Goal: Task Accomplishment & Management: Manage account settings

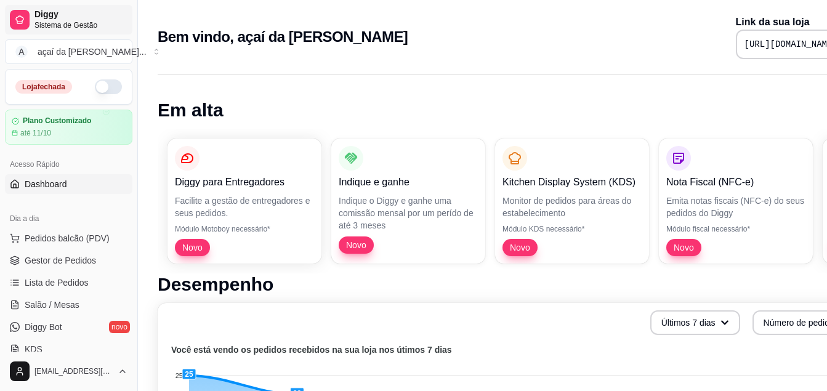
click at [49, 18] on span "Diggy" at bounding box center [80, 14] width 93 height 11
click at [28, 10] on link "Diggy Sistema de Gestão" at bounding box center [68, 20] width 127 height 30
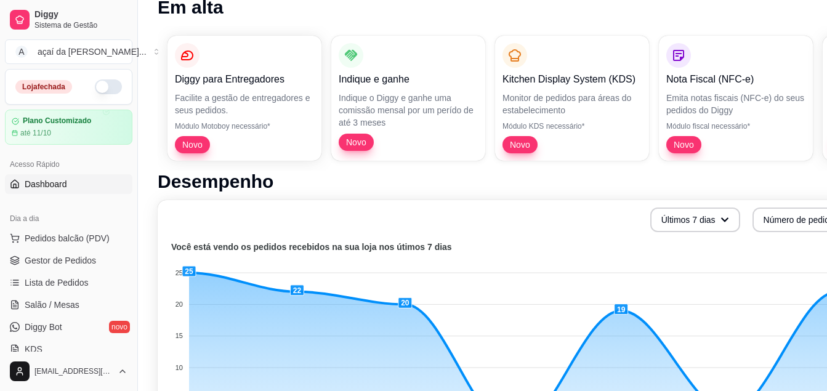
scroll to position [164, 0]
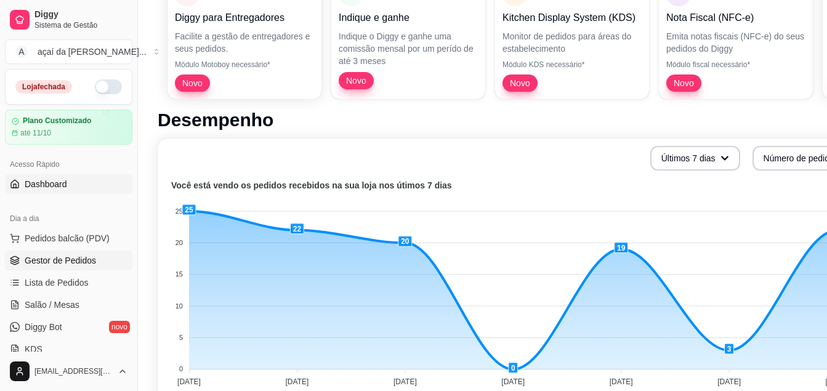
click at [55, 257] on span "Gestor de Pedidos" at bounding box center [60, 260] width 71 height 12
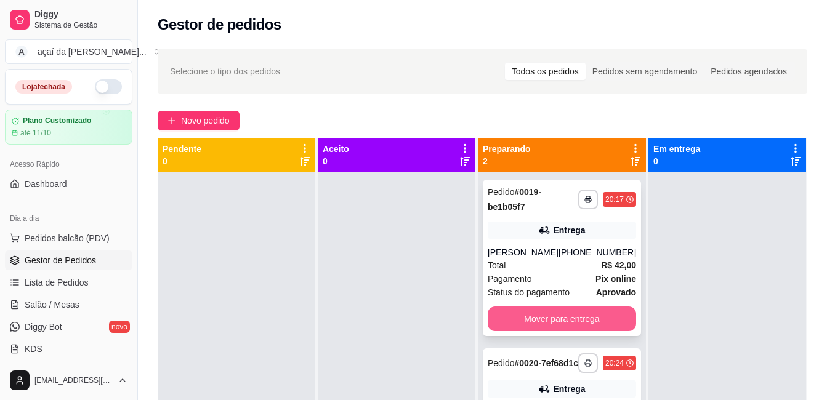
click at [551, 313] on button "Mover para entrega" at bounding box center [562, 319] width 148 height 25
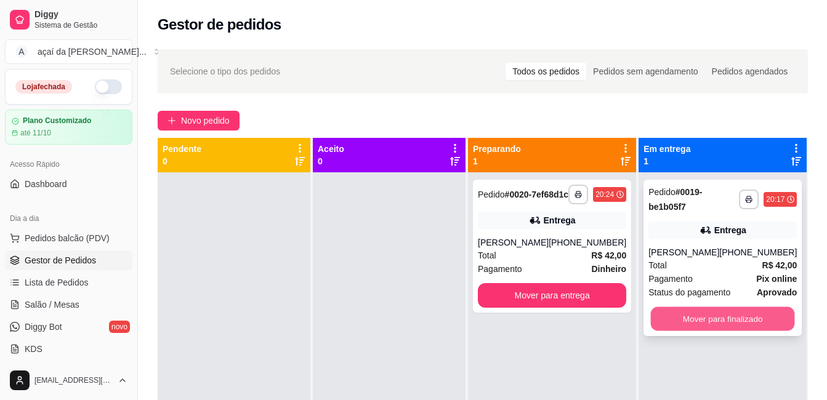
click at [672, 309] on button "Mover para finalizado" at bounding box center [723, 319] width 144 height 24
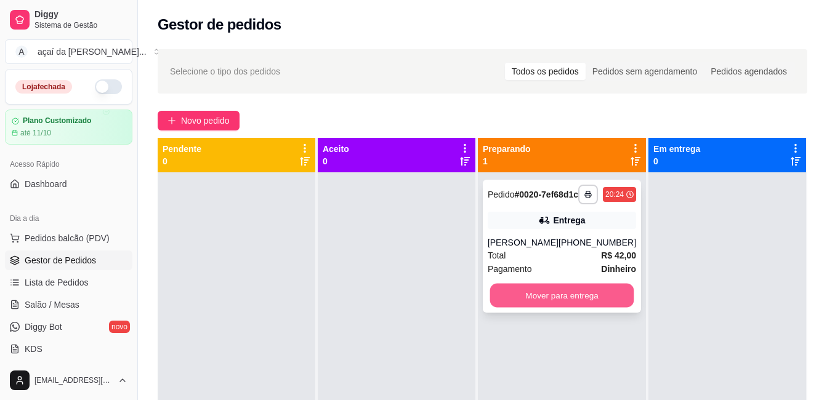
click at [567, 308] on button "Mover para entrega" at bounding box center [562, 296] width 144 height 24
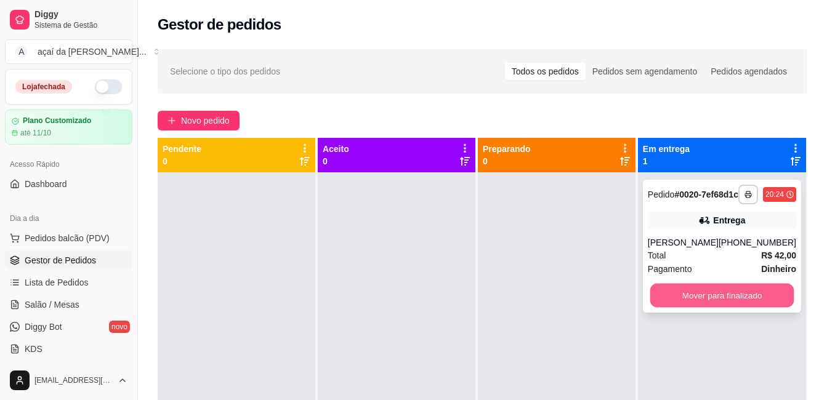
click at [684, 308] on button "Mover para finalizado" at bounding box center [722, 296] width 144 height 24
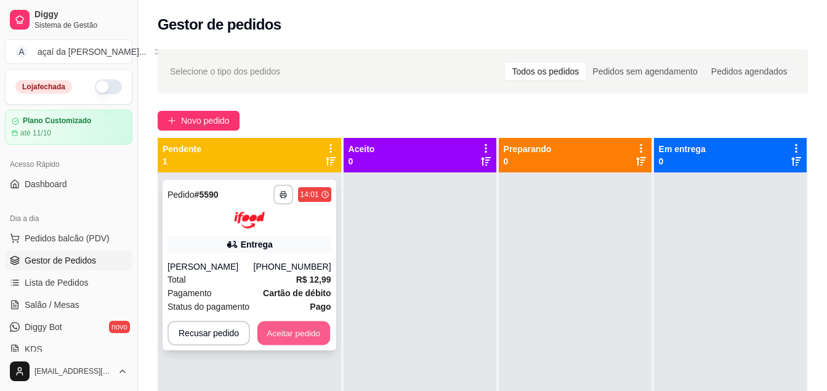
click at [267, 333] on button "Aceitar pedido" at bounding box center [293, 333] width 73 height 24
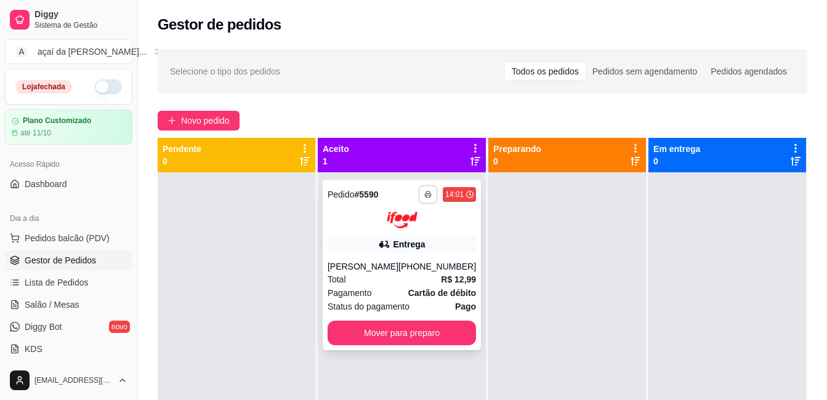
click at [424, 193] on icon "button" at bounding box center [427, 194] width 7 height 7
click at [390, 234] on button "IMPRESSORA" at bounding box center [388, 237] width 86 height 19
click at [424, 191] on icon "button" at bounding box center [427, 194] width 7 height 7
click at [407, 231] on button "IMPRESSORA" at bounding box center [388, 237] width 86 height 19
click at [425, 194] on icon "button" at bounding box center [428, 195] width 6 height 2
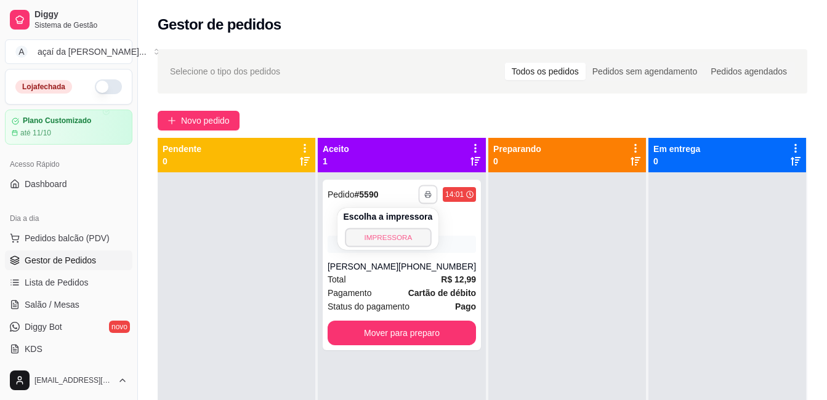
click at [412, 233] on button "IMPRESSORA" at bounding box center [388, 237] width 86 height 19
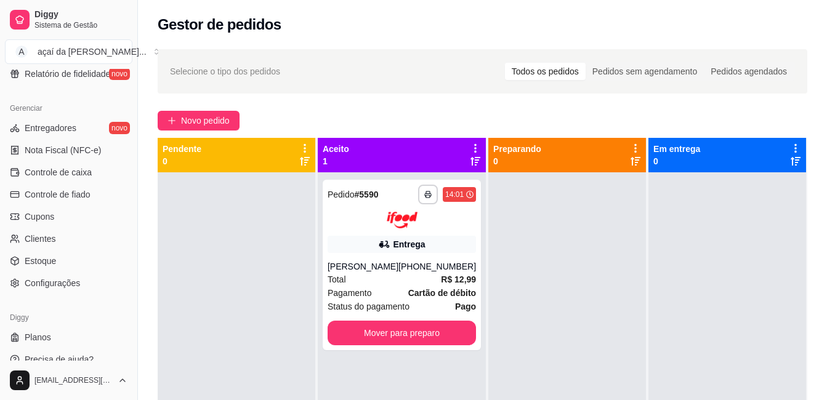
scroll to position [486, 0]
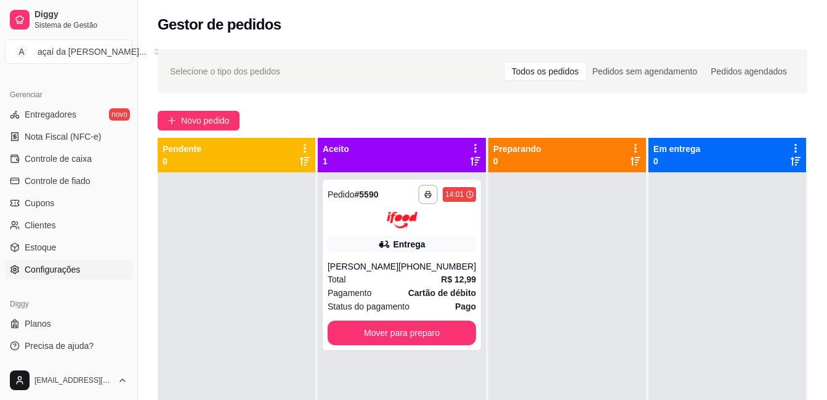
click at [65, 265] on span "Configurações" at bounding box center [52, 270] width 55 height 12
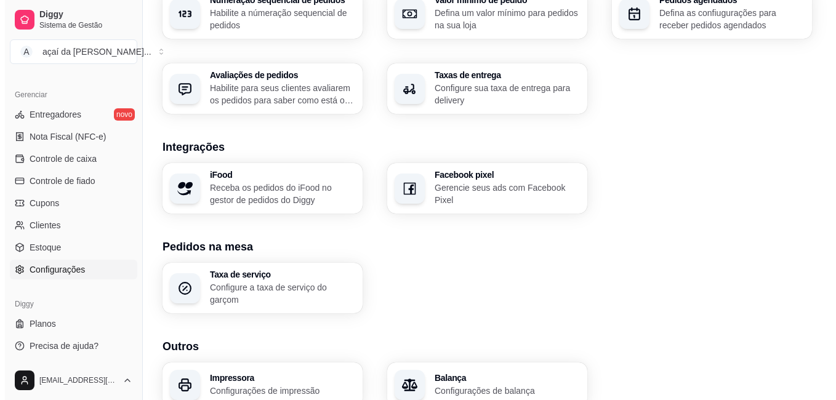
scroll to position [462, 0]
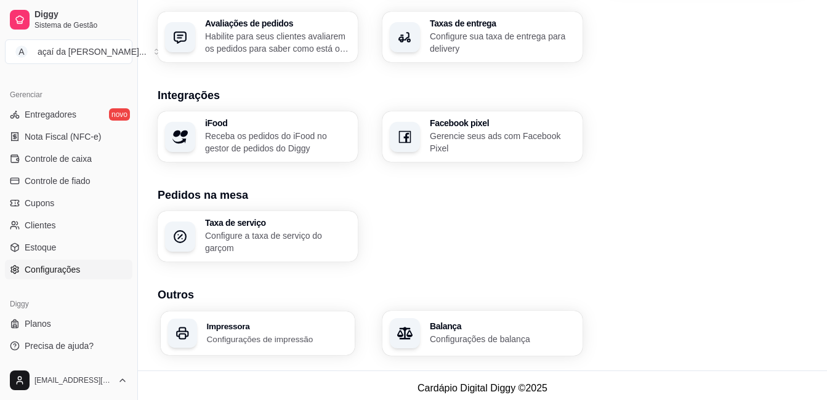
click at [267, 322] on h3 "Impressora" at bounding box center [277, 326] width 141 height 9
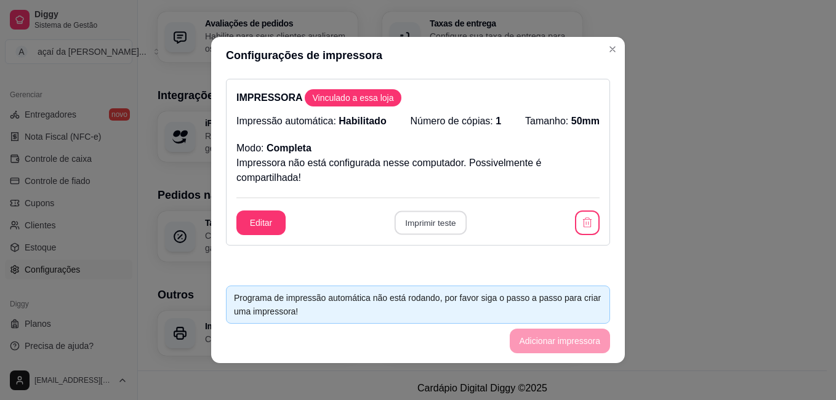
click at [427, 219] on button "Imprimir teste" at bounding box center [430, 223] width 72 height 24
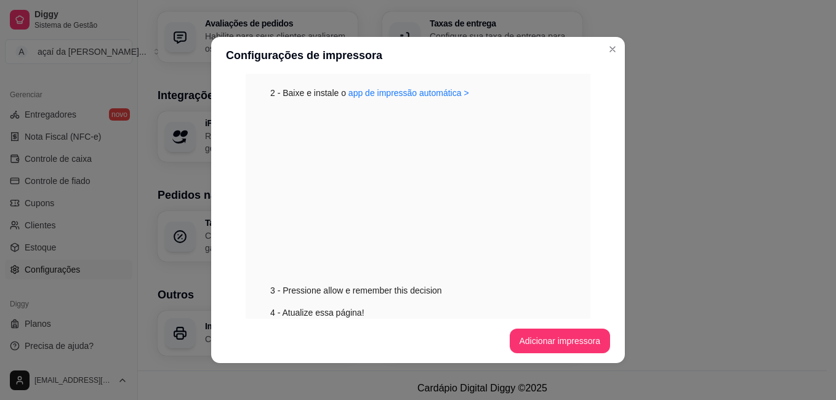
scroll to position [428, 0]
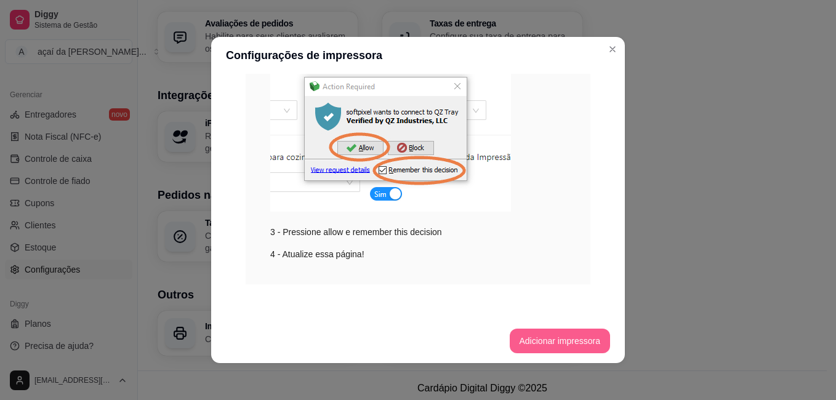
click at [531, 336] on button "Adicionar impressora" at bounding box center [560, 341] width 101 height 25
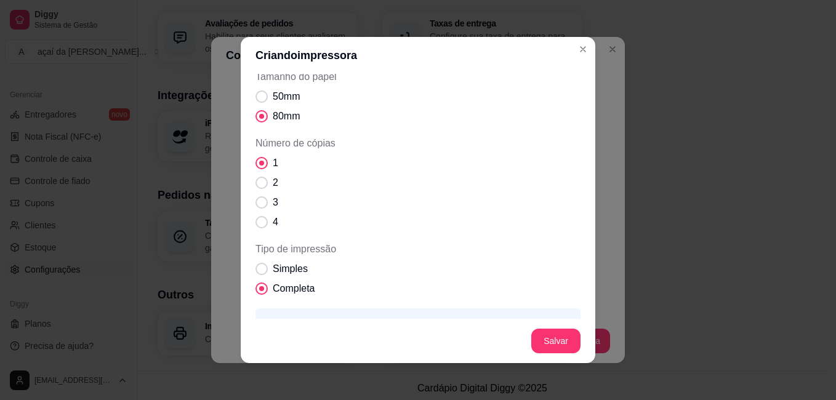
scroll to position [143, 0]
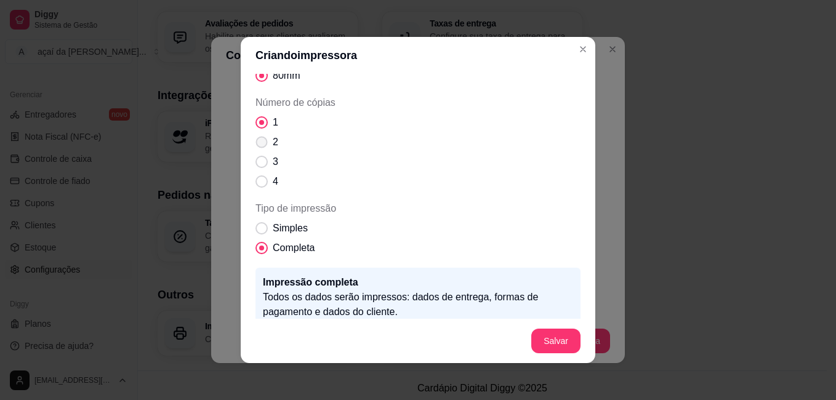
click at [266, 137] on label "2" at bounding box center [267, 142] width 33 height 25
click at [263, 145] on input "2" at bounding box center [259, 149] width 8 height 8
radio input "true"
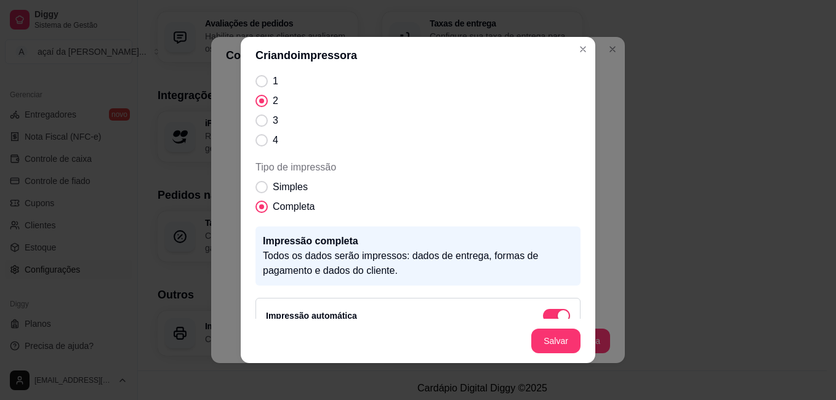
scroll to position [204, 0]
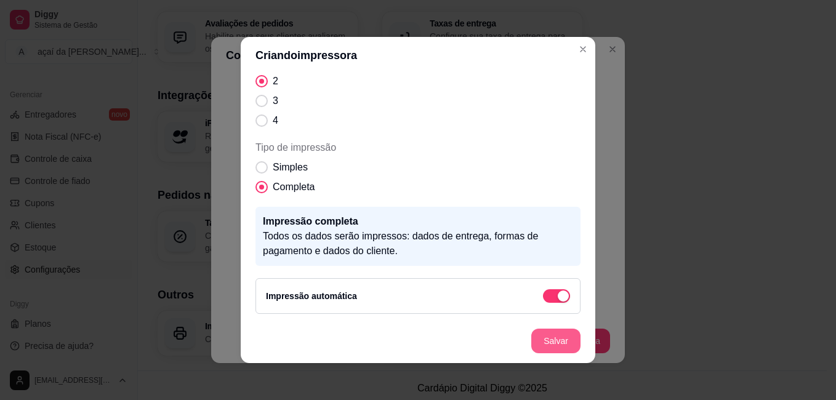
click at [544, 345] on button "Salvar" at bounding box center [555, 341] width 49 height 25
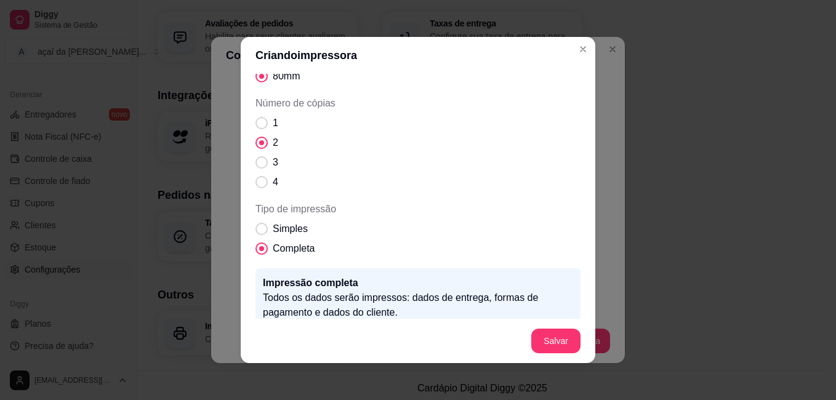
scroll to position [52, 0]
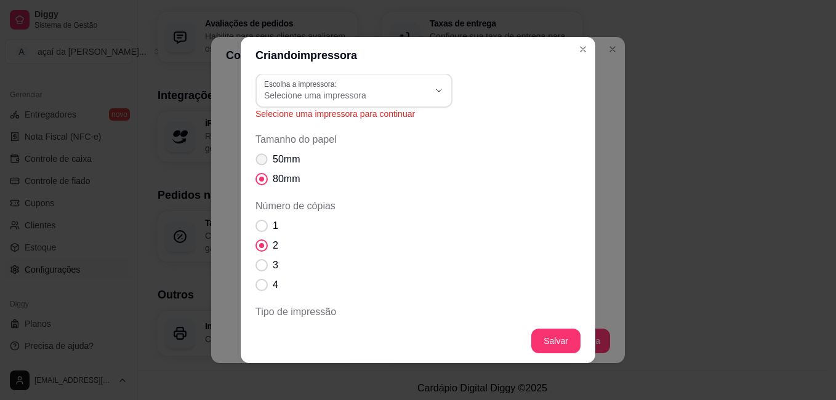
click at [257, 157] on span "Tamanho do papel" at bounding box center [262, 160] width 12 height 12
click at [257, 162] on input "50mm" at bounding box center [259, 166] width 8 height 8
radio input "true"
click at [538, 336] on button "Salvar" at bounding box center [555, 341] width 49 height 25
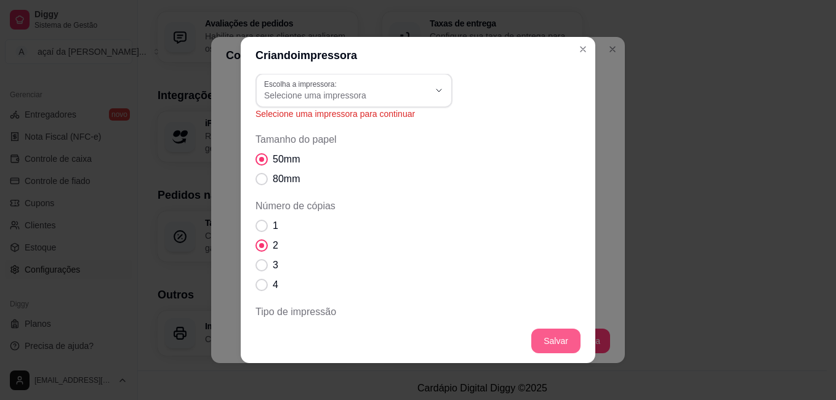
click at [538, 336] on button "Salvar" at bounding box center [555, 341] width 49 height 25
click at [538, 336] on button "Salvar" at bounding box center [556, 341] width 48 height 24
click at [362, 94] on span "Selecione uma impressora" at bounding box center [346, 95] width 165 height 12
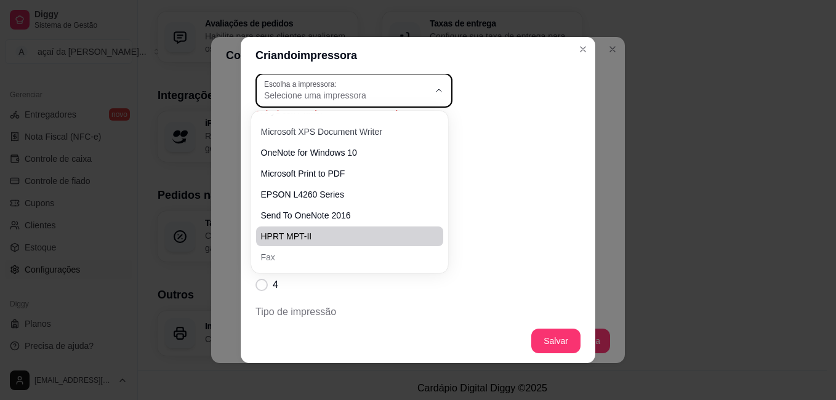
scroll to position [0, 0]
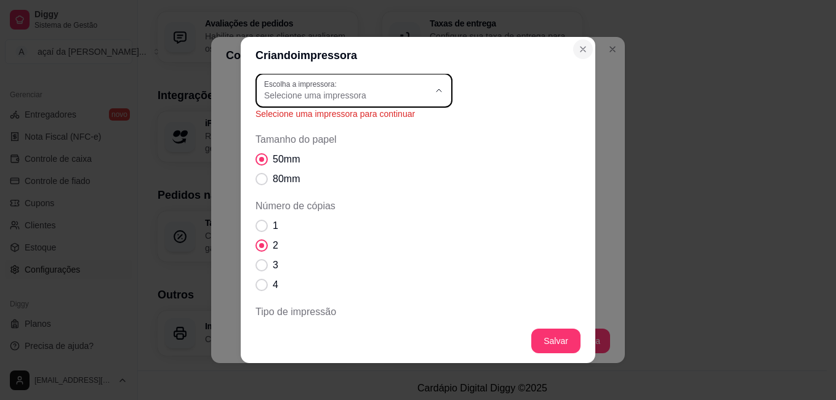
click at [578, 50] on icon "Close" at bounding box center [583, 49] width 10 height 10
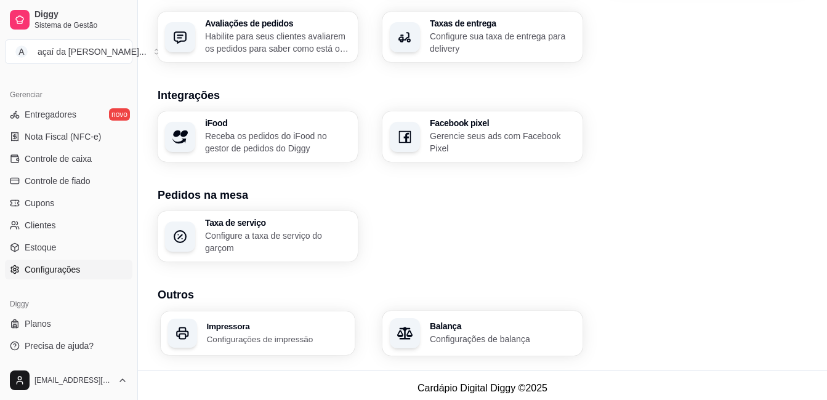
click at [280, 326] on div "Impressora Configurações de impressão" at bounding box center [277, 333] width 141 height 23
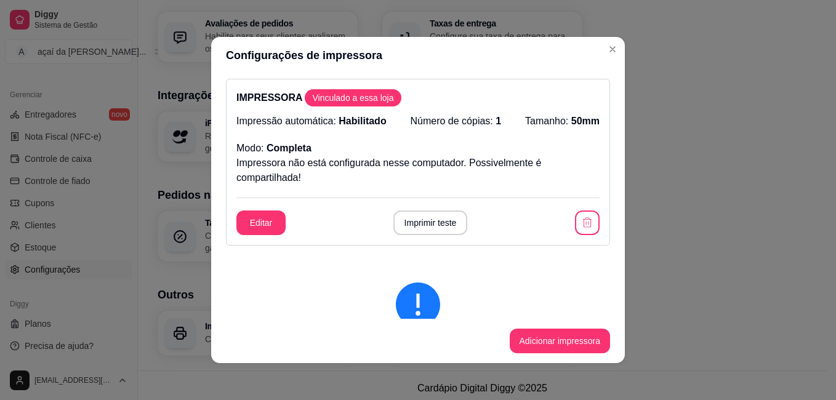
click at [323, 94] on span "Vinculado a essa loja" at bounding box center [352, 98] width 91 height 12
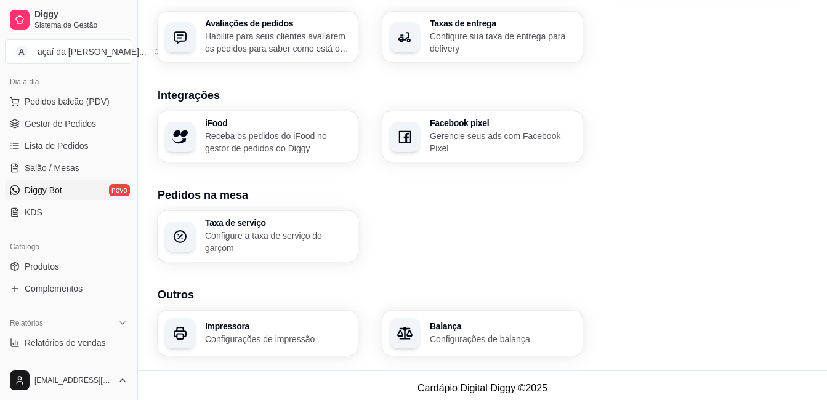
scroll to position [116, 0]
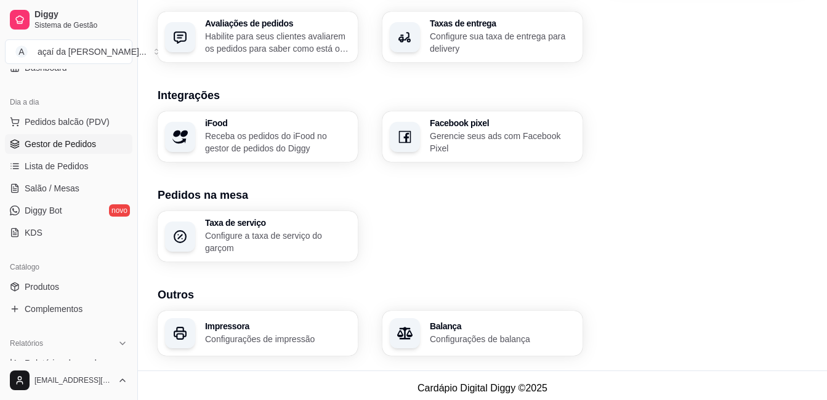
click at [43, 146] on span "Gestor de Pedidos" at bounding box center [60, 144] width 71 height 12
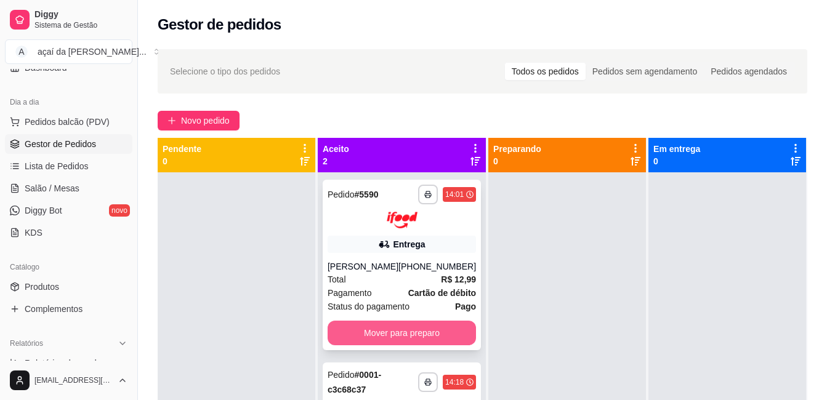
click at [375, 328] on button "Mover para preparo" at bounding box center [402, 333] width 148 height 25
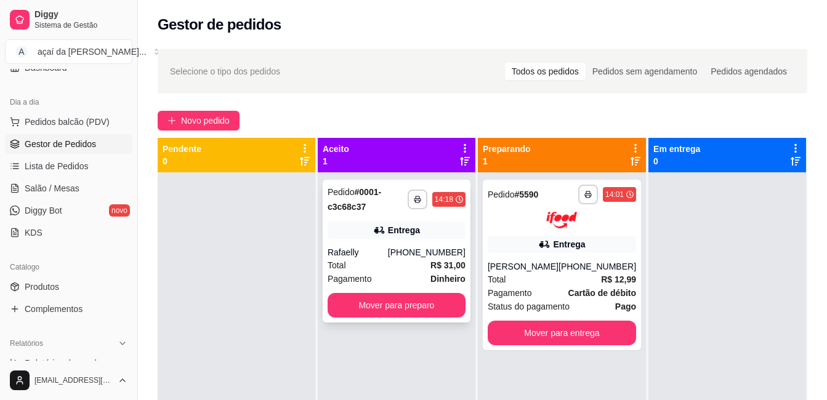
click at [382, 266] on div "Total R$ 31,00" at bounding box center [397, 266] width 138 height 14
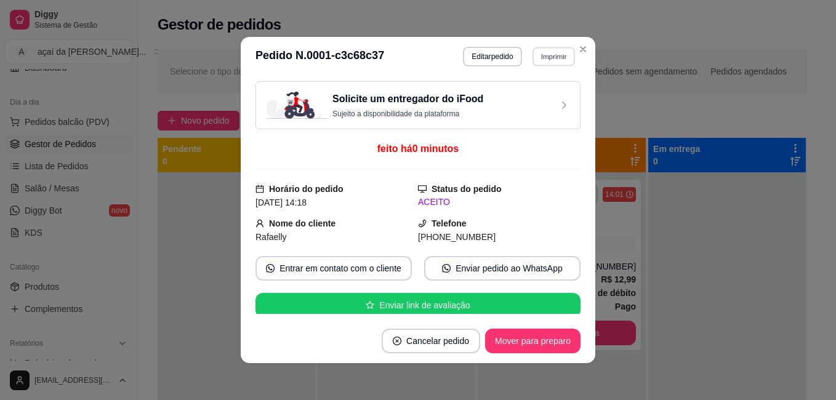
click at [533, 52] on button "Imprimir" at bounding box center [554, 56] width 42 height 19
click at [530, 98] on button "IMPRESSORA" at bounding box center [529, 100] width 86 height 19
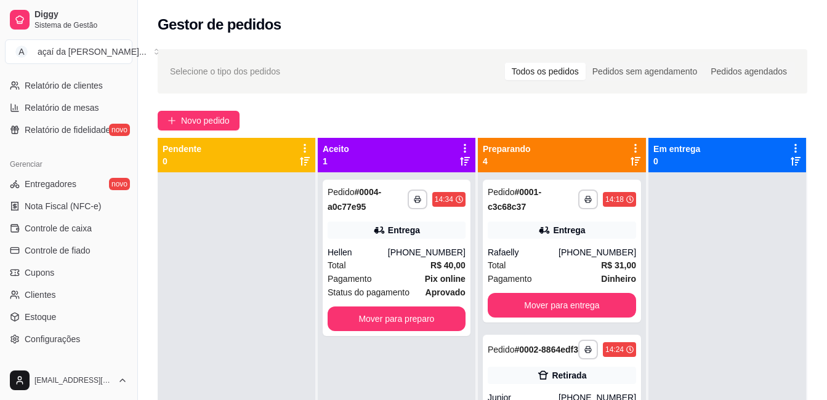
scroll to position [486, 0]
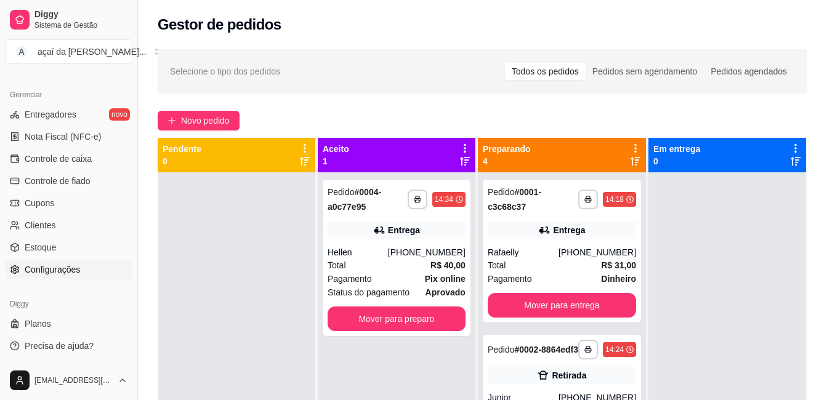
click at [52, 264] on span "Configurações" at bounding box center [52, 270] width 55 height 12
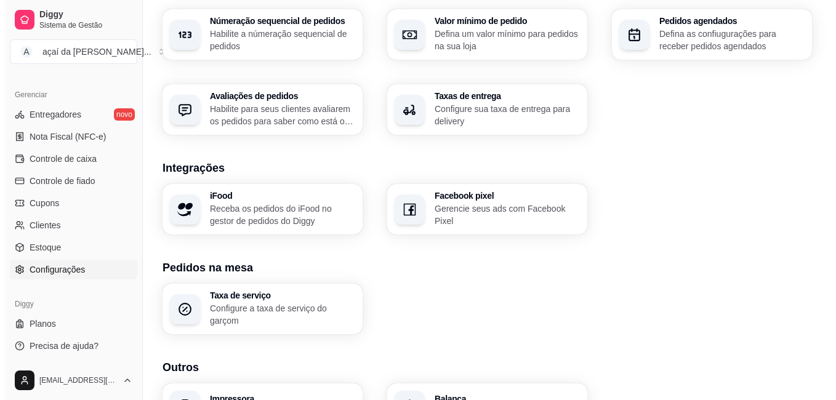
scroll to position [462, 0]
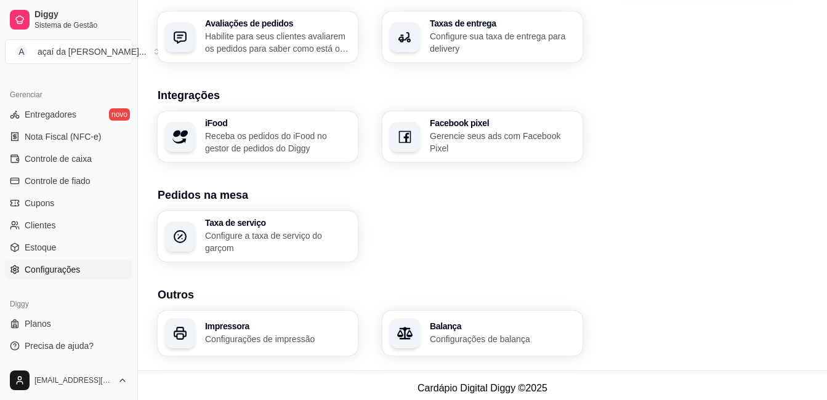
click at [249, 313] on div "Impressora Configurações de impressão" at bounding box center [258, 333] width 200 height 45
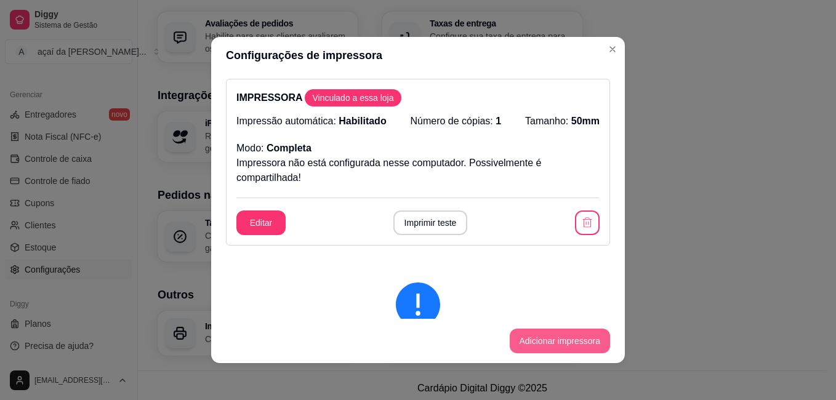
click at [581, 219] on icon "button" at bounding box center [587, 223] width 12 height 12
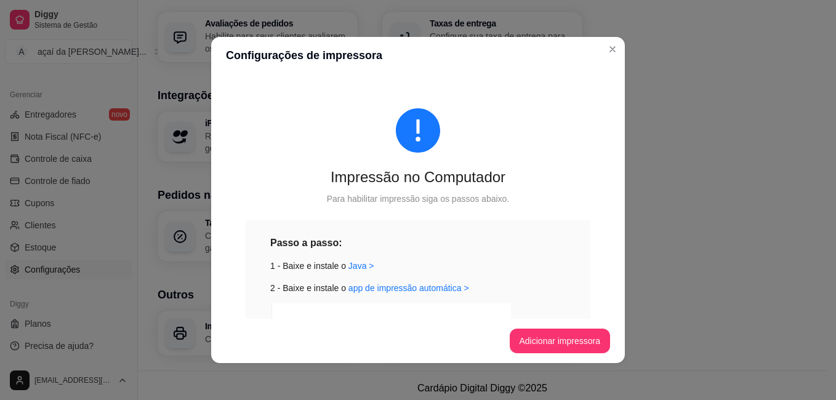
click at [530, 342] on button "Adicionar impressora" at bounding box center [560, 341] width 101 height 25
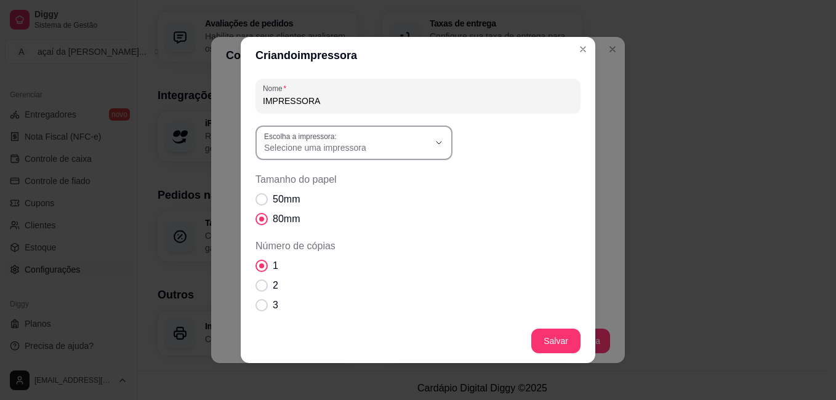
click at [378, 149] on span "Selecione uma impressora" at bounding box center [346, 148] width 165 height 12
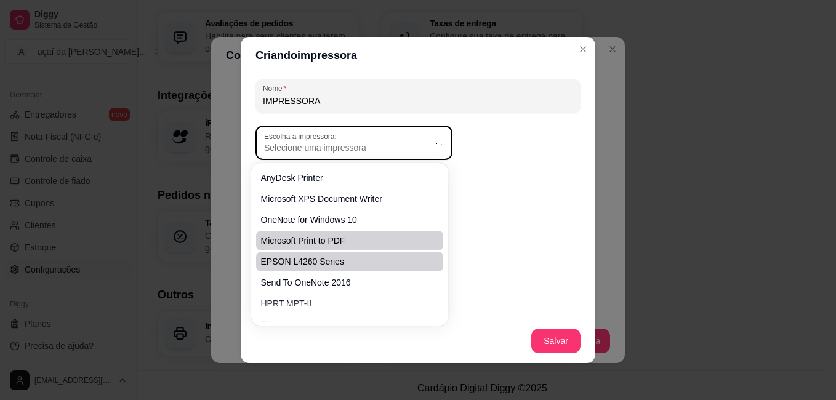
scroll to position [20, 0]
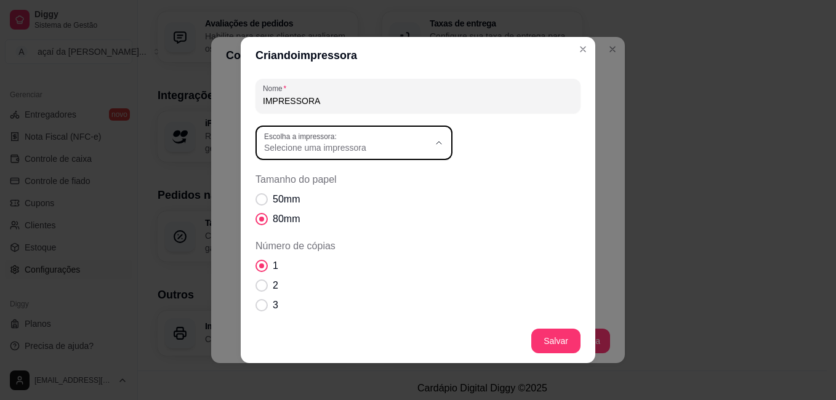
click at [305, 278] on span "HPRT MPT-II" at bounding box center [343, 279] width 158 height 12
type input "HPRT MPT-II"
select select "HPRT MPT-II"
click at [262, 200] on span "Tamanho do papel" at bounding box center [262, 199] width 12 height 12
click at [262, 202] on input "50mm" at bounding box center [259, 206] width 8 height 8
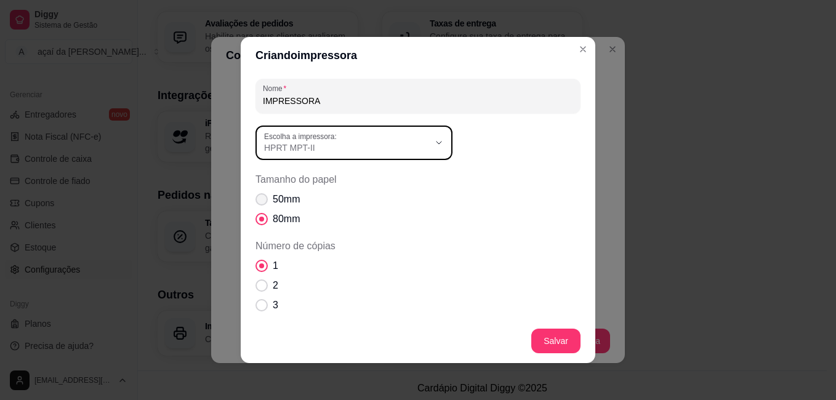
radio input "true"
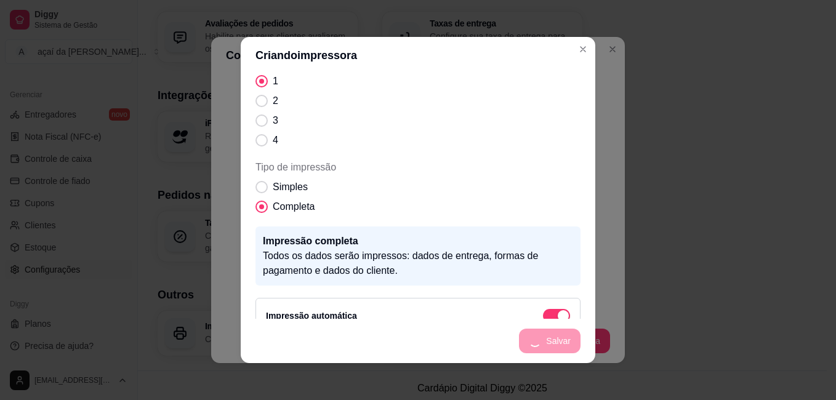
scroll to position [138, 0]
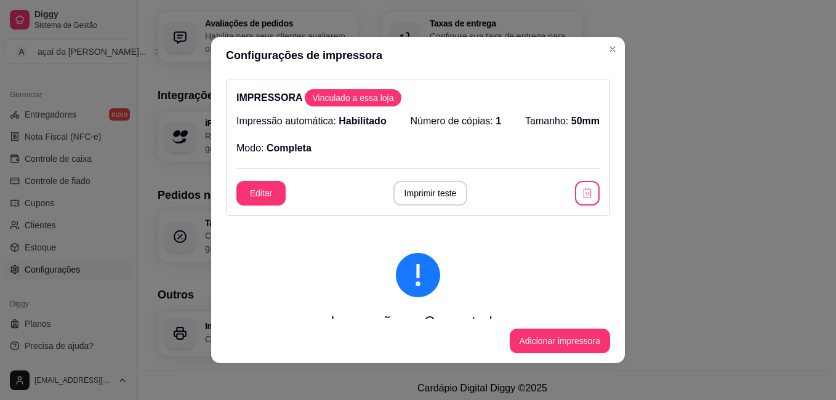
click at [421, 192] on button "Imprimir teste" at bounding box center [430, 193] width 75 height 25
click at [575, 193] on button "button" at bounding box center [587, 193] width 25 height 25
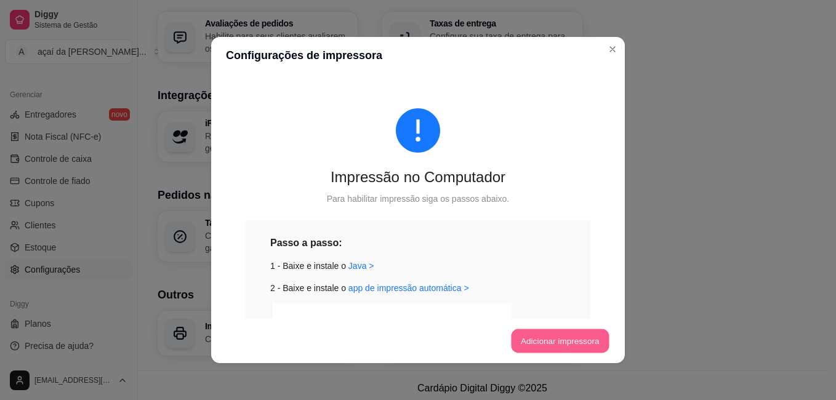
click at [528, 334] on button "Adicionar impressora" at bounding box center [560, 341] width 98 height 24
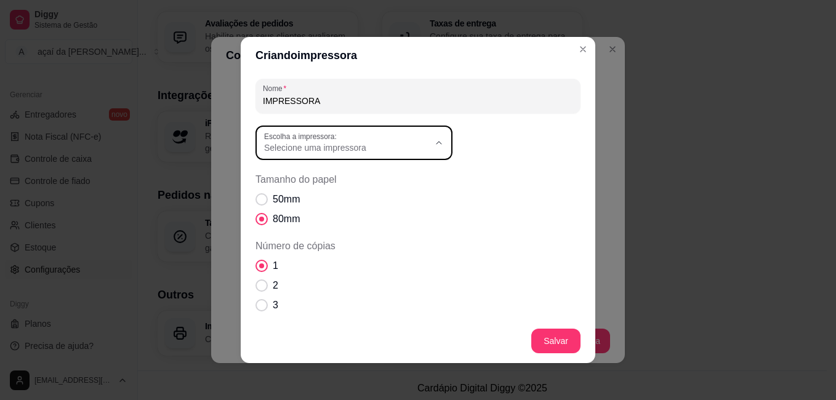
click at [320, 139] on label "Escolha a impressora:" at bounding box center [302, 136] width 77 height 10
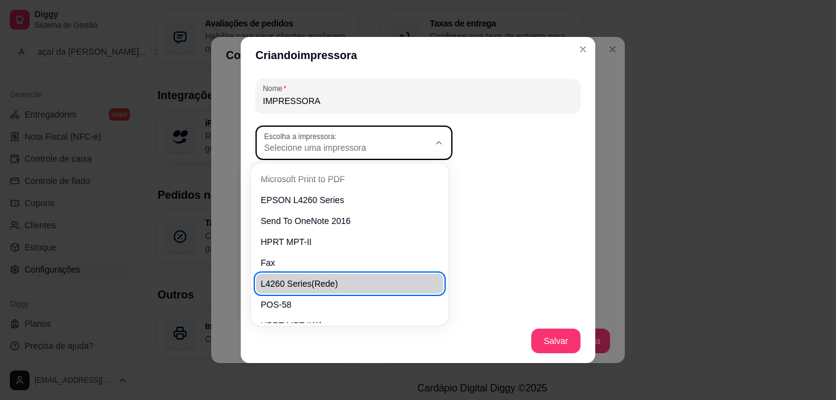
scroll to position [76, 0]
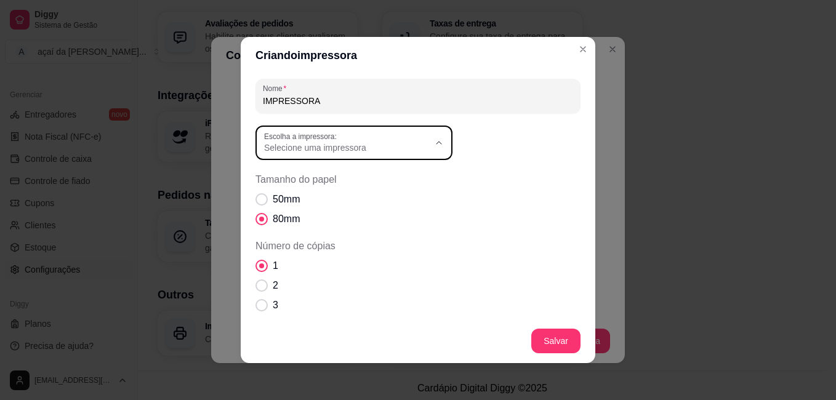
click at [305, 289] on span "POS-58" at bounding box center [343, 285] width 158 height 12
type input "POS-58"
select select "POS-58"
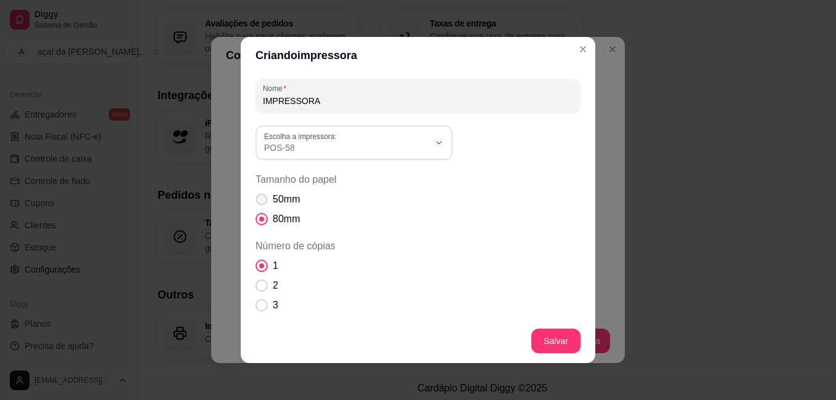
click at [259, 198] on span "Tamanho do papel" at bounding box center [262, 200] width 12 height 12
click at [259, 202] on input "50mm" at bounding box center [259, 206] width 8 height 8
radio input "true"
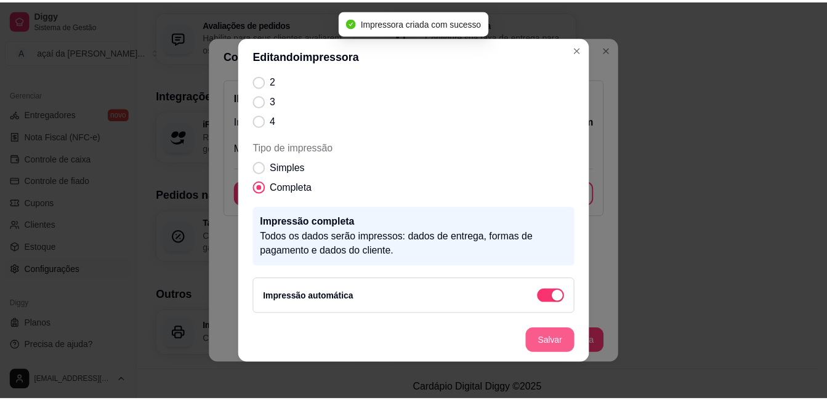
scroll to position [158, 0]
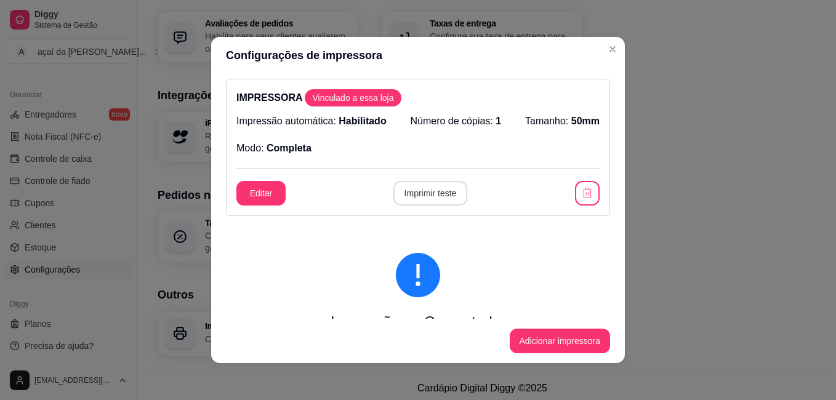
click at [426, 200] on button "Imprimir teste" at bounding box center [430, 193] width 75 height 25
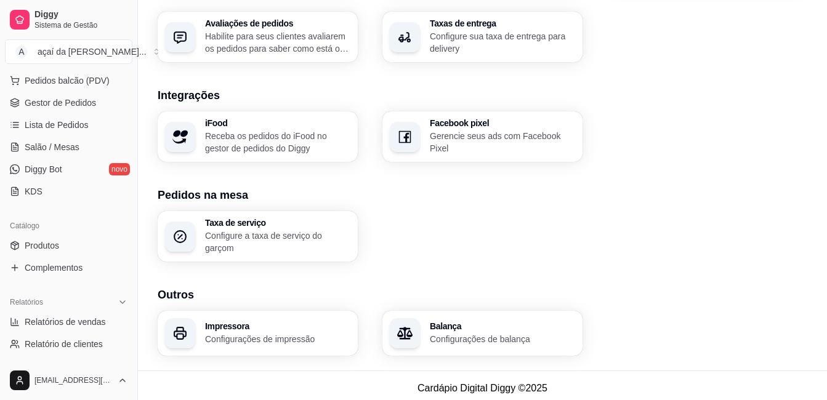
scroll to position [137, 0]
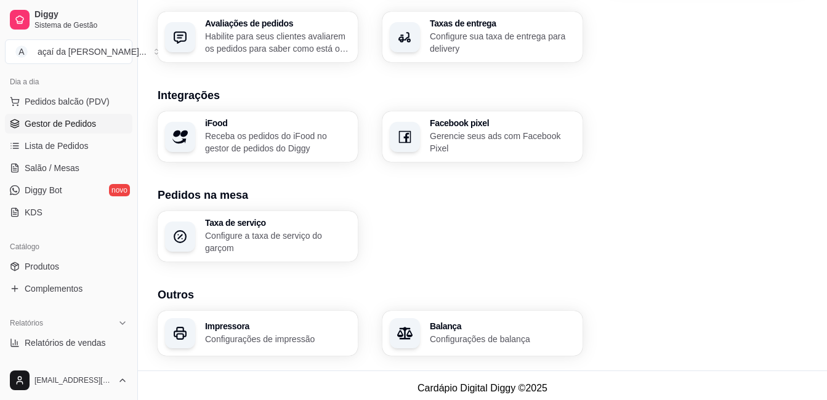
click at [52, 115] on link "Gestor de Pedidos" at bounding box center [68, 124] width 127 height 20
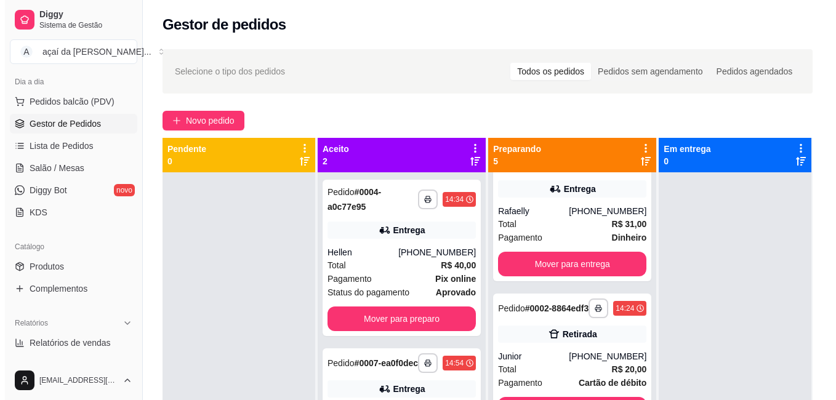
scroll to position [82, 0]
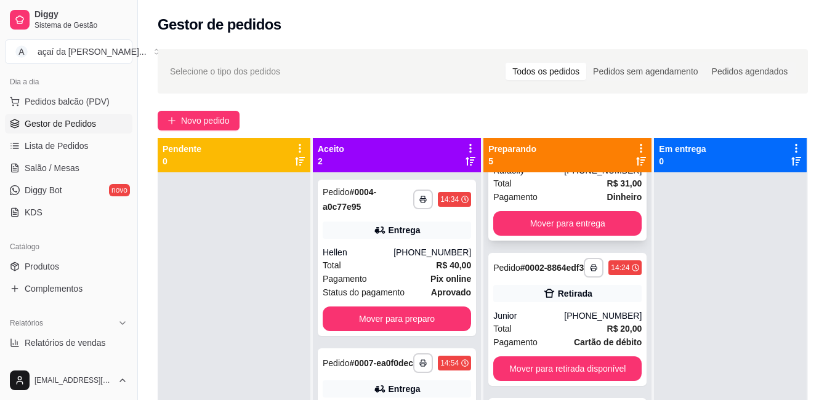
click at [533, 184] on div "Total R$ 31,00" at bounding box center [567, 184] width 148 height 14
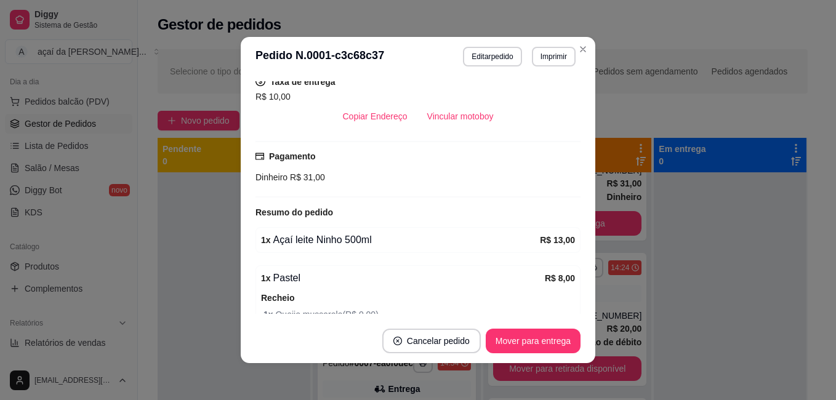
scroll to position [257, 0]
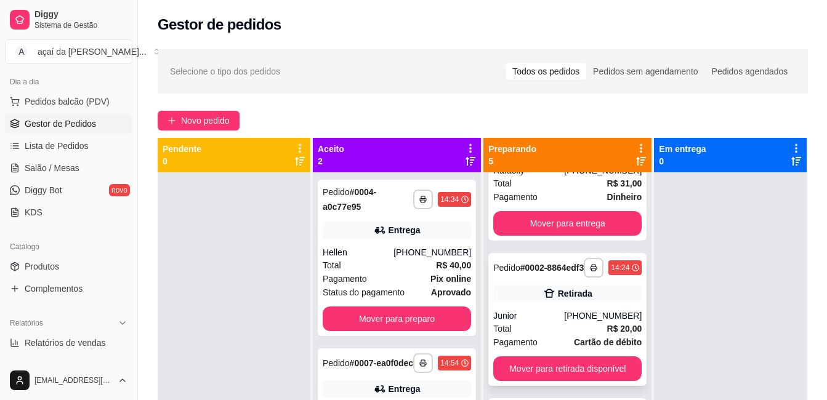
click at [544, 298] on icon at bounding box center [549, 293] width 10 height 9
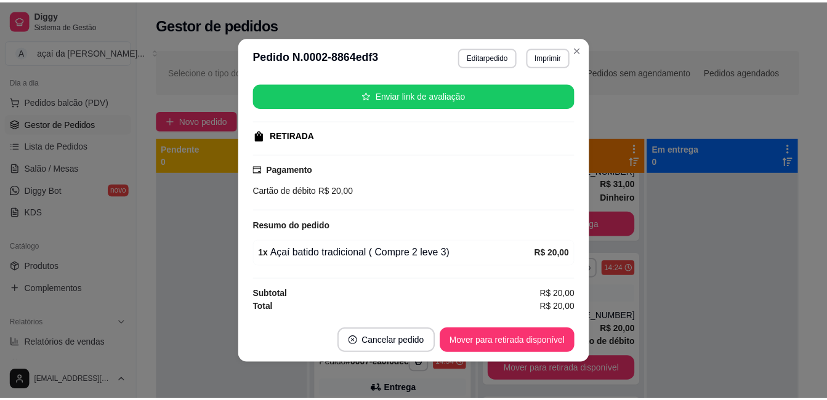
scroll to position [2, 0]
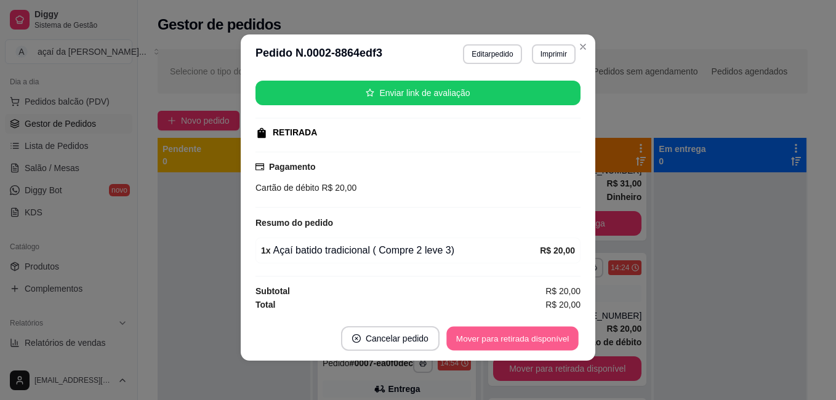
click at [488, 336] on button "Mover para retirada disponível" at bounding box center [512, 339] width 132 height 24
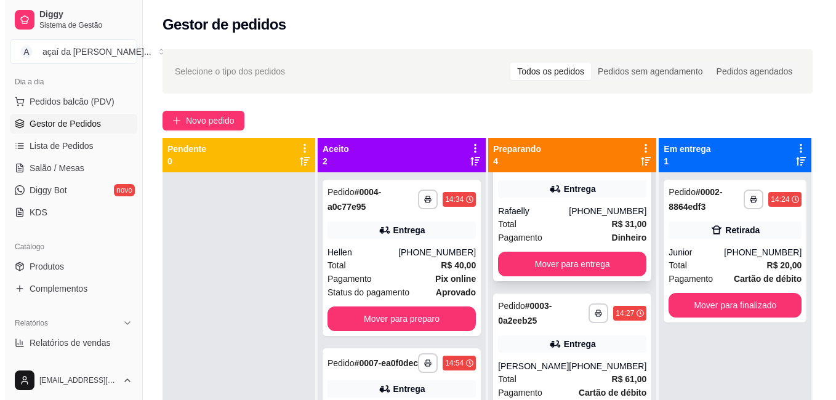
scroll to position [0, 0]
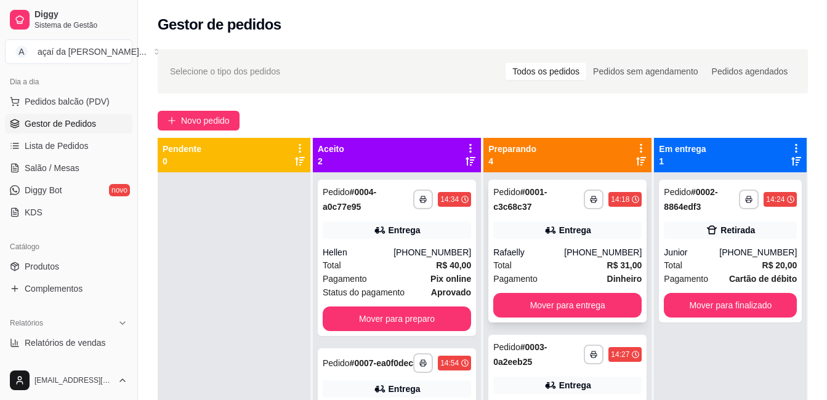
click at [544, 219] on div "**********" at bounding box center [567, 251] width 158 height 143
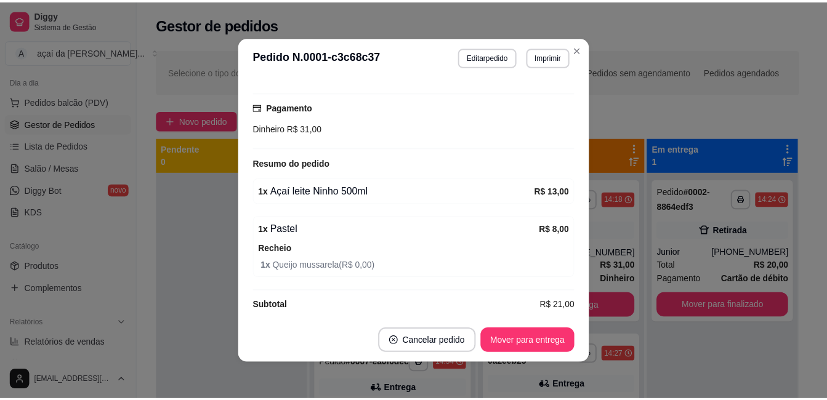
scroll to position [381, 0]
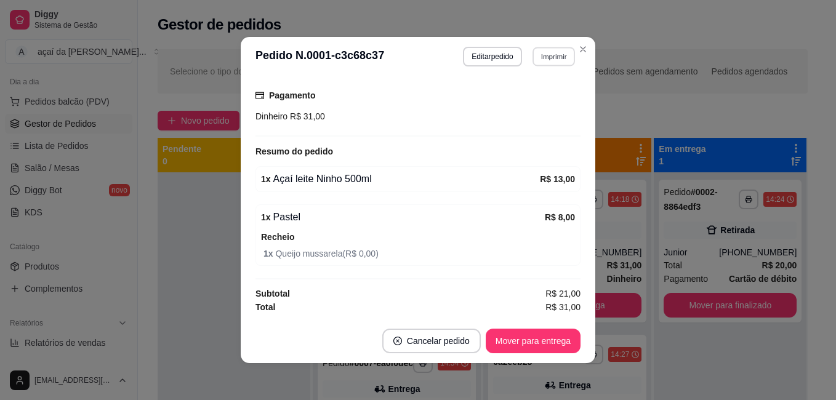
click at [547, 51] on button "Imprimir" at bounding box center [554, 56] width 42 height 19
click at [544, 103] on button "IMPRESSORA" at bounding box center [528, 101] width 89 height 20
click at [554, 55] on button "Imprimir" at bounding box center [554, 56] width 42 height 19
click at [551, 94] on button "IMPRESSORA" at bounding box center [529, 100] width 86 height 19
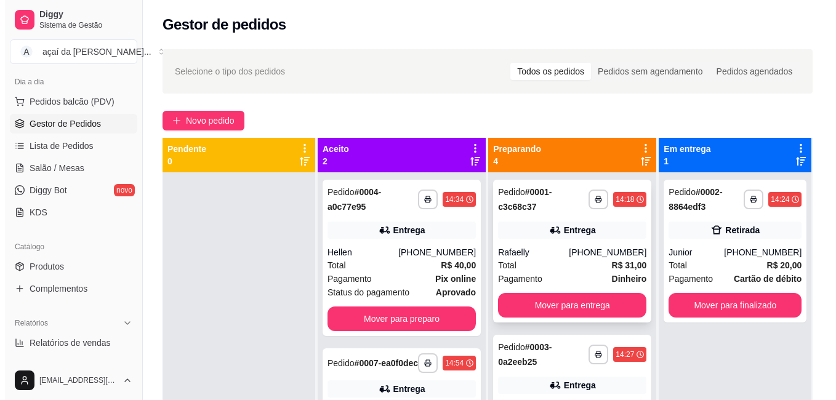
scroll to position [62, 0]
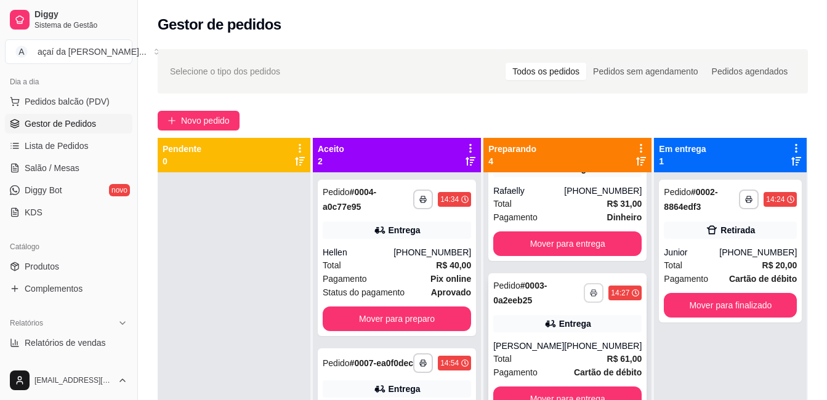
click at [584, 291] on button "button" at bounding box center [594, 293] width 20 height 20
click at [528, 287] on strong "# 0003-0a2eeb25" at bounding box center [520, 293] width 54 height 25
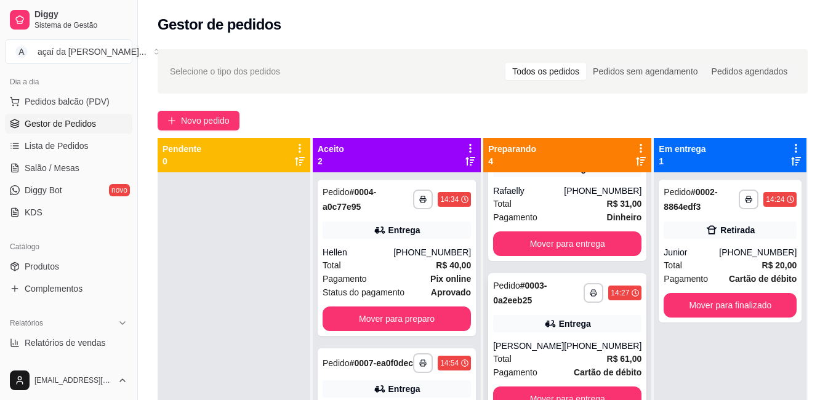
click at [528, 287] on div "Solicite um entregador do iFood Sujeito a disponibilidade da plataforma feito h…" at bounding box center [418, 197] width 330 height 236
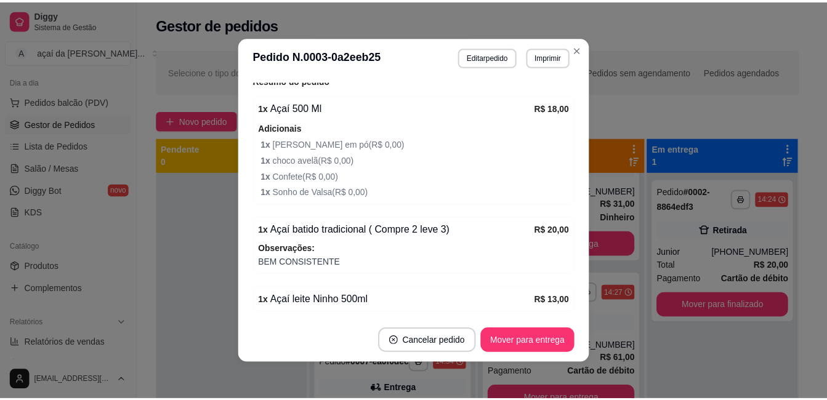
scroll to position [499, 0]
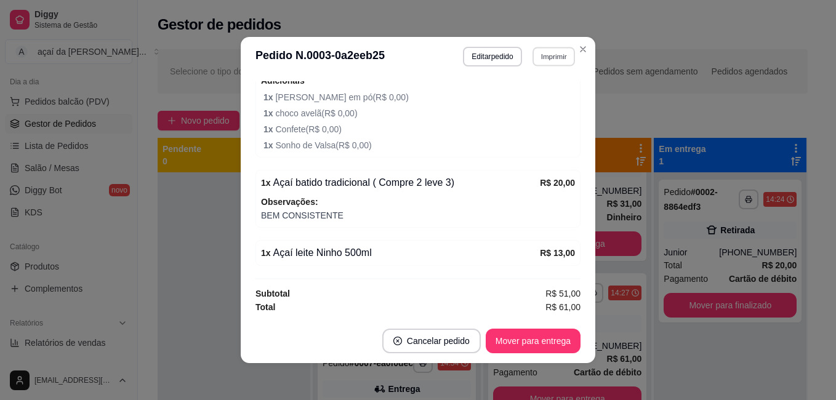
click at [565, 61] on button "Imprimir" at bounding box center [554, 56] width 42 height 19
click at [541, 97] on button "IMPRESSORA" at bounding box center [529, 100] width 86 height 19
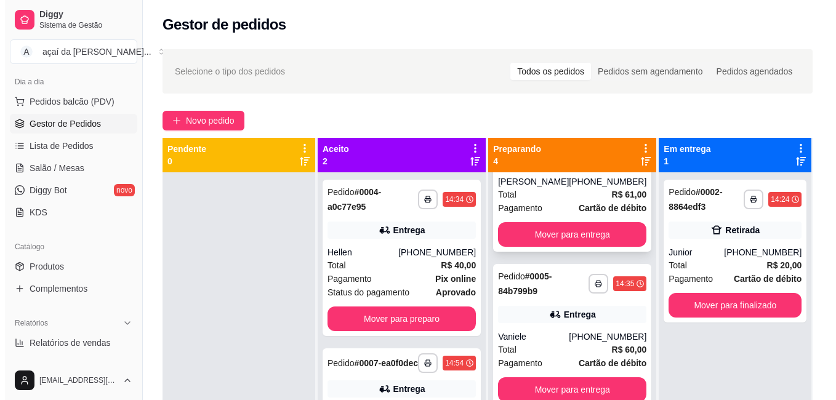
scroll to position [233, 0]
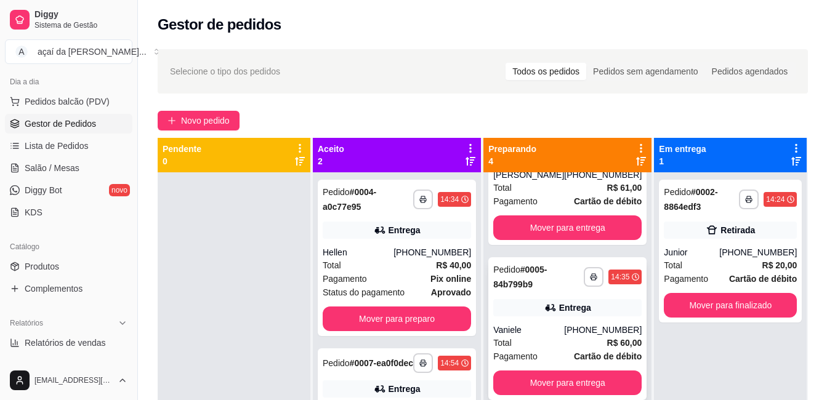
click at [502, 282] on strong "# 0005-84b799b9" at bounding box center [520, 277] width 54 height 25
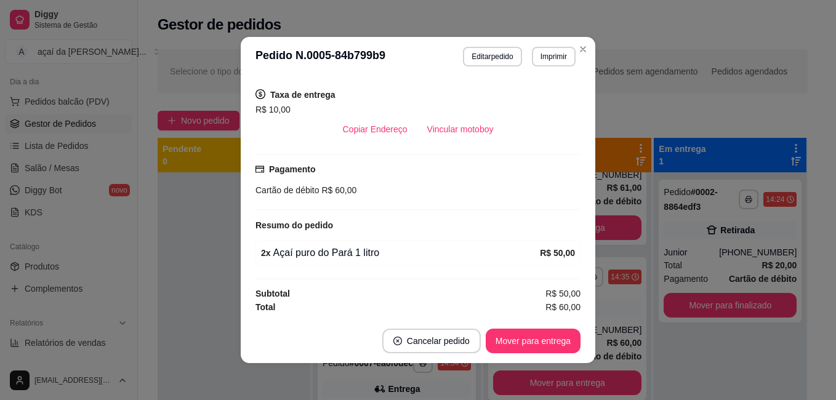
scroll to position [245, 0]
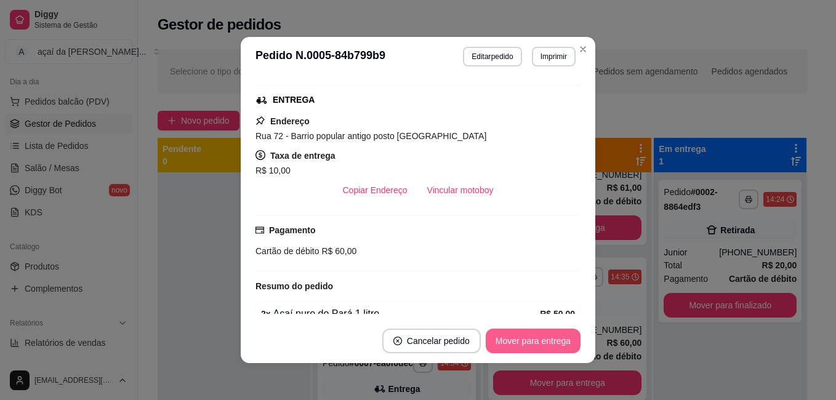
click at [536, 340] on button "Mover para entrega" at bounding box center [533, 341] width 95 height 25
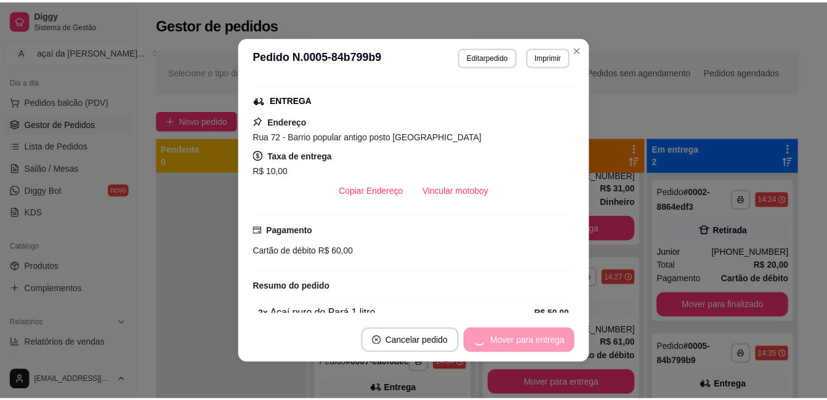
scroll to position [78, 0]
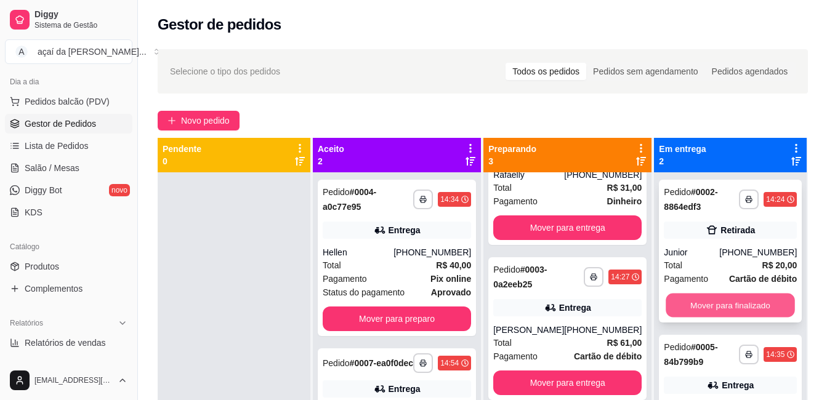
click at [692, 308] on button "Mover para finalizado" at bounding box center [730, 306] width 129 height 24
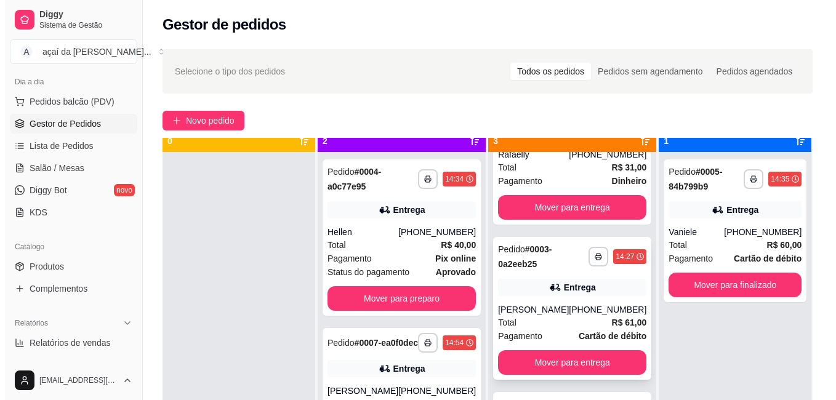
scroll to position [36, 0]
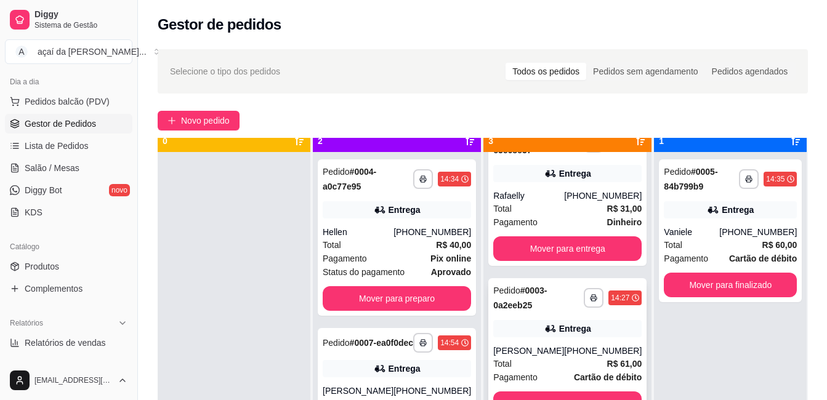
click at [561, 324] on div "Entrega" at bounding box center [575, 329] width 32 height 12
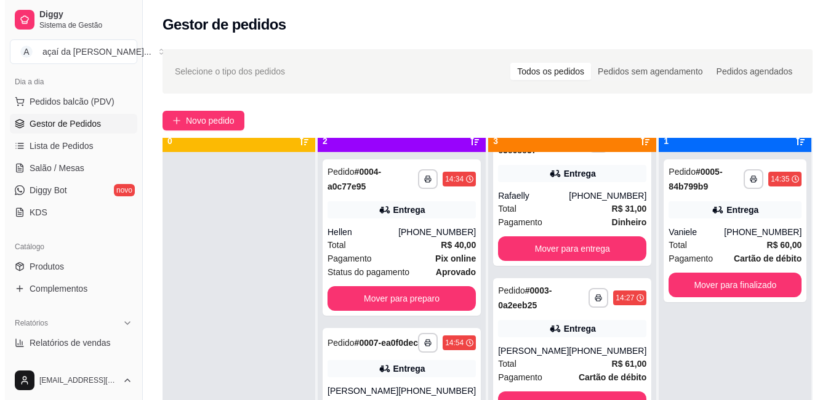
scroll to position [0, 0]
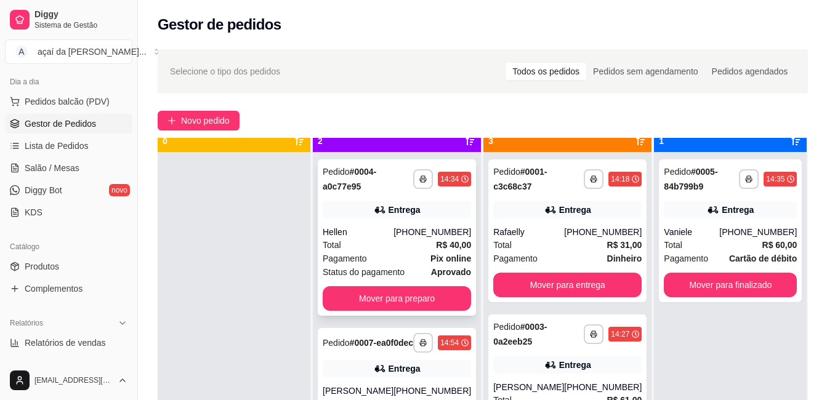
click at [360, 177] on strong "# 0004-a0c77e95" at bounding box center [350, 179] width 54 height 25
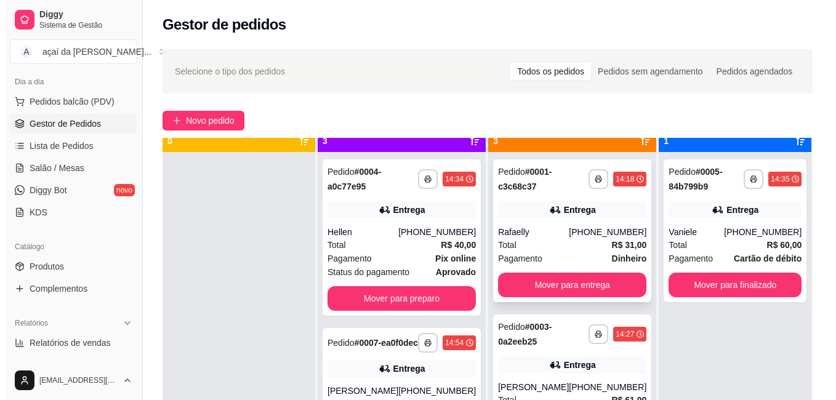
scroll to position [20, 0]
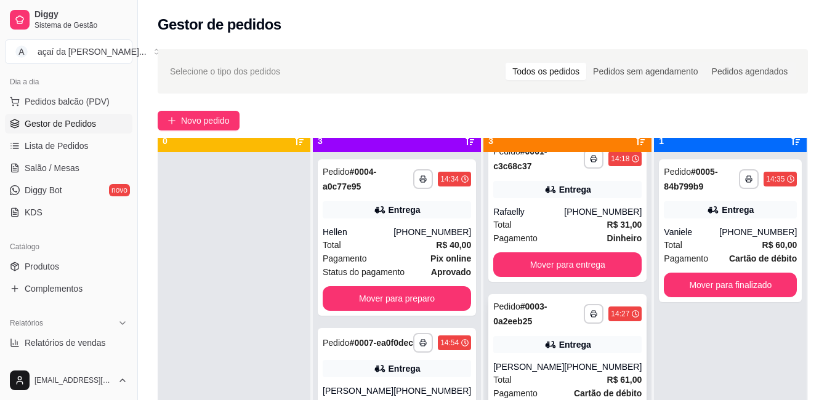
click at [546, 351] on div "Entrega" at bounding box center [567, 344] width 148 height 17
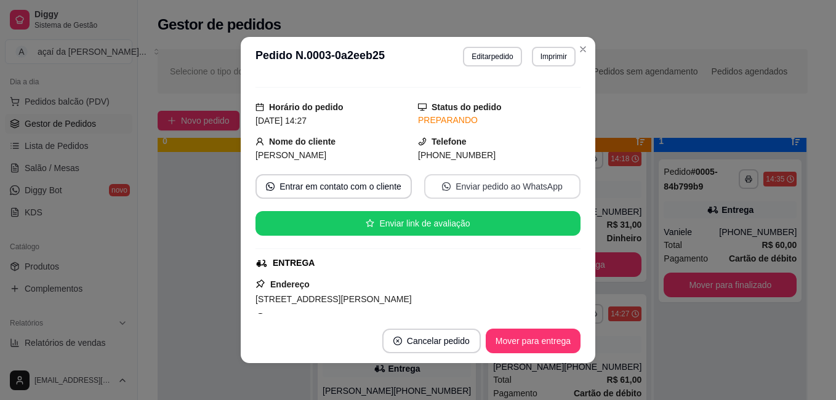
scroll to position [123, 0]
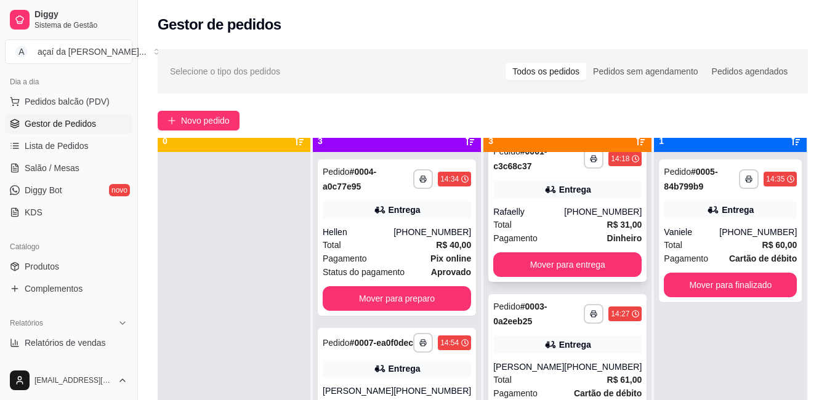
click at [562, 197] on div "Entrega" at bounding box center [567, 189] width 148 height 17
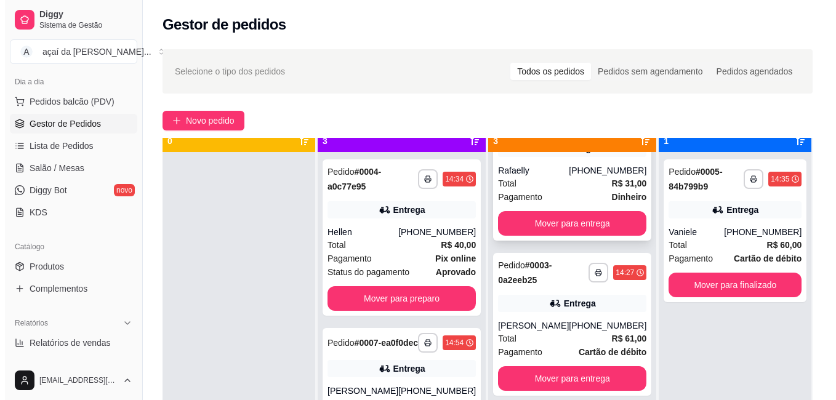
scroll to position [78, 0]
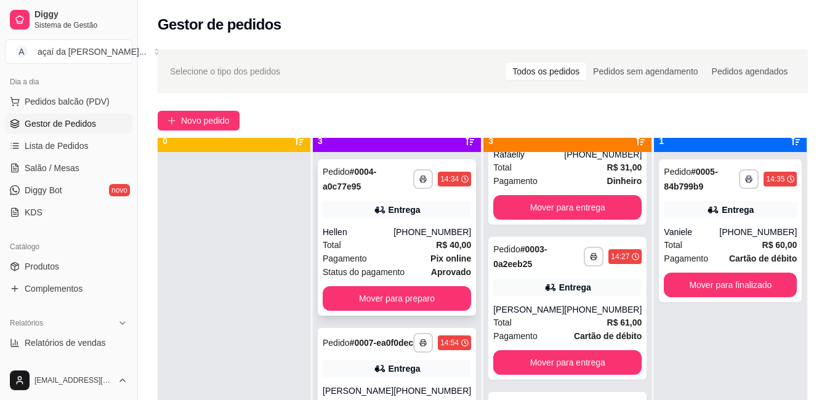
click at [353, 212] on div "Entrega" at bounding box center [397, 209] width 148 height 17
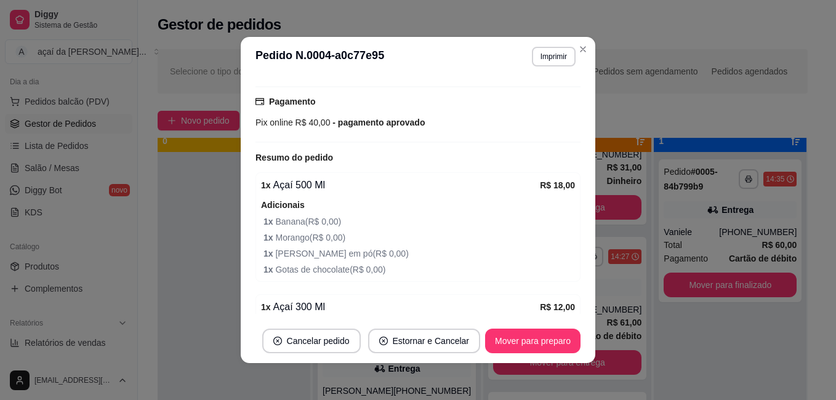
scroll to position [471, 0]
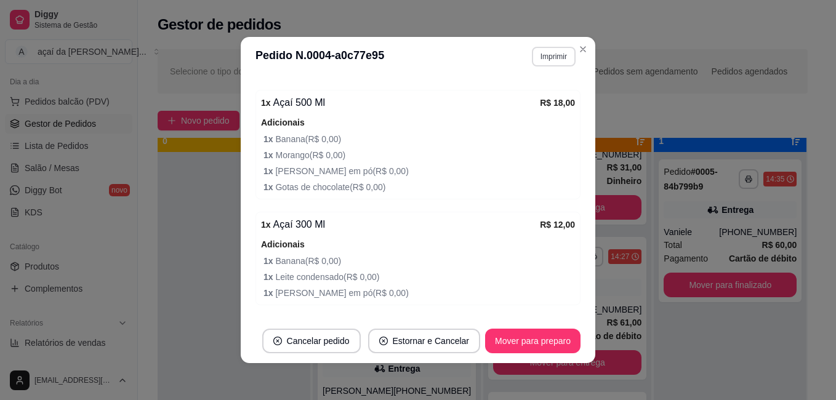
click at [532, 52] on button "Imprimir" at bounding box center [554, 57] width 44 height 20
click at [524, 105] on button "IMPRESSORA" at bounding box center [529, 100] width 86 height 19
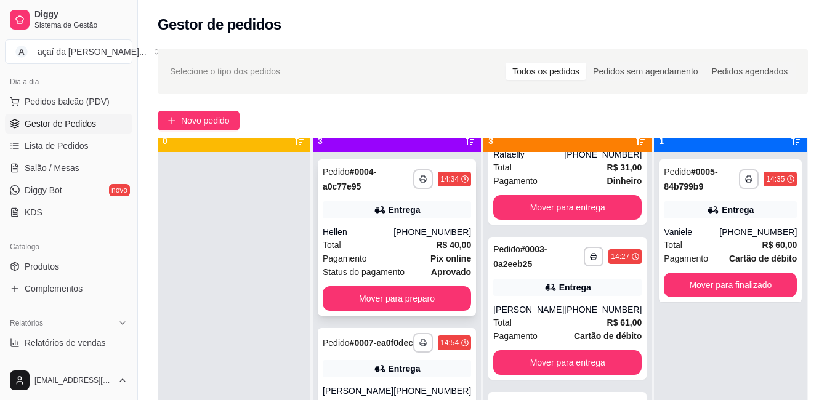
click at [410, 243] on div "Total R$ 40,00" at bounding box center [397, 245] width 148 height 14
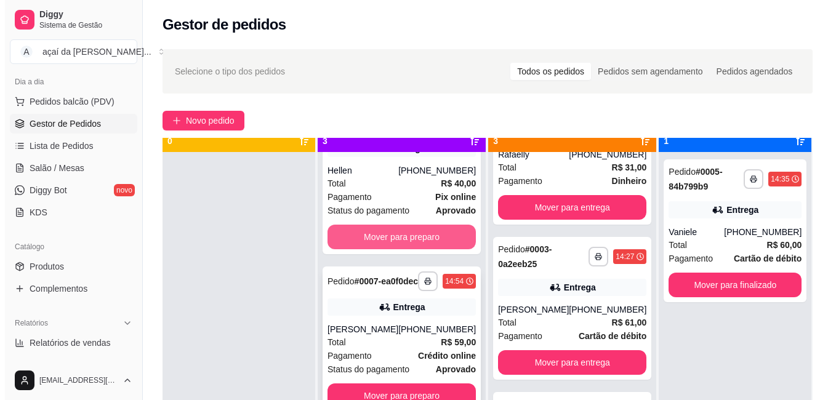
scroll to position [105, 0]
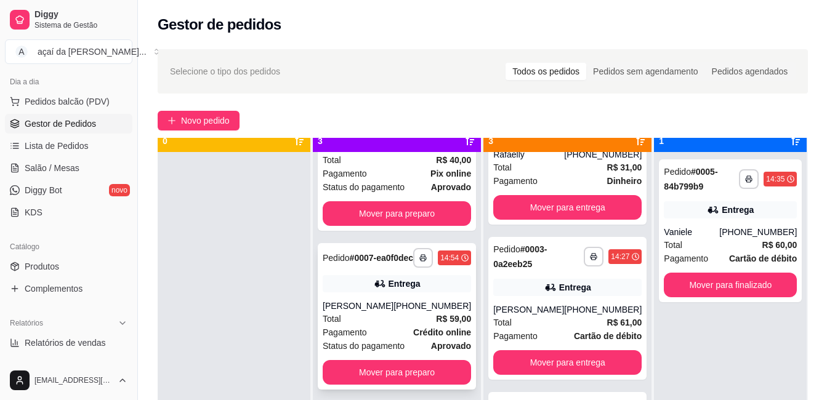
click at [353, 260] on div "**********" at bounding box center [397, 316] width 158 height 147
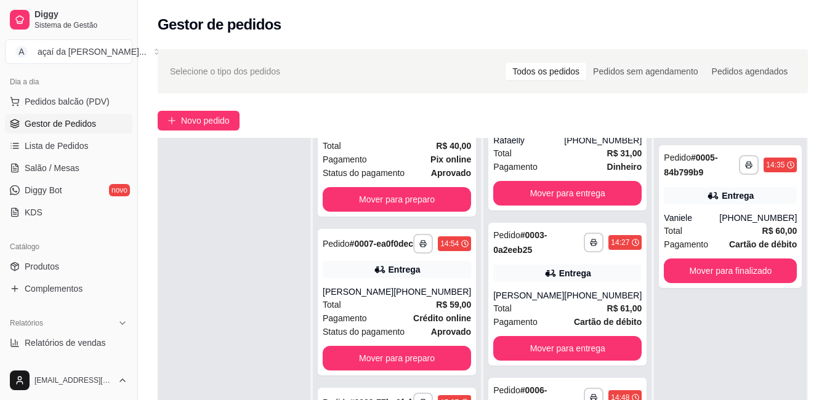
scroll to position [0, 0]
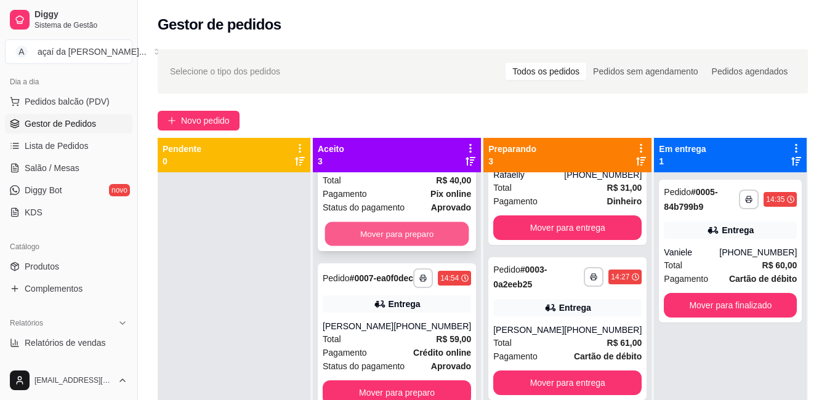
click at [397, 222] on button "Mover para preparo" at bounding box center [397, 234] width 144 height 24
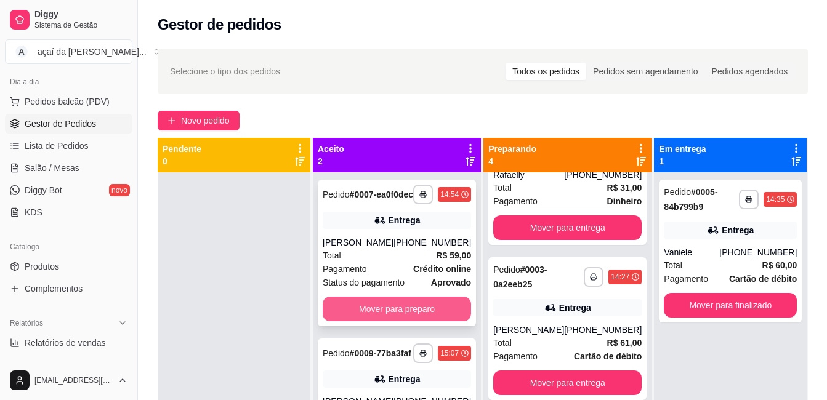
click at [409, 318] on button "Mover para preparo" at bounding box center [397, 309] width 148 height 25
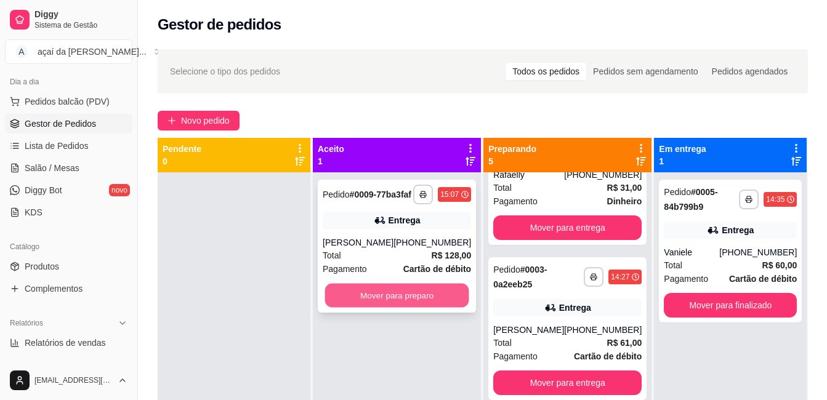
click at [411, 304] on button "Mover para preparo" at bounding box center [397, 296] width 144 height 24
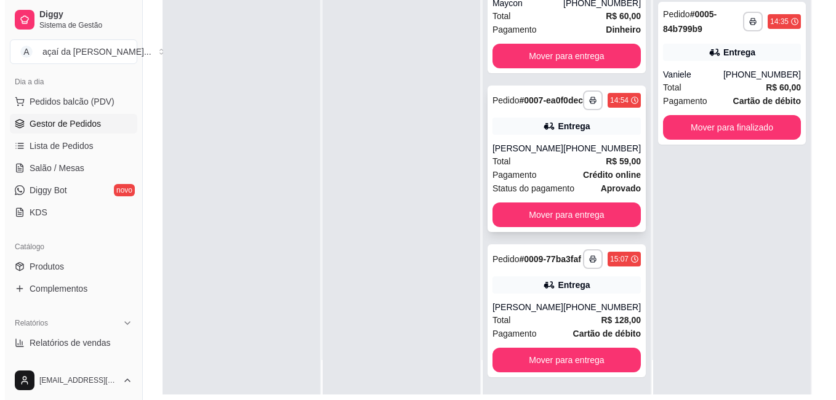
scroll to position [188, 0]
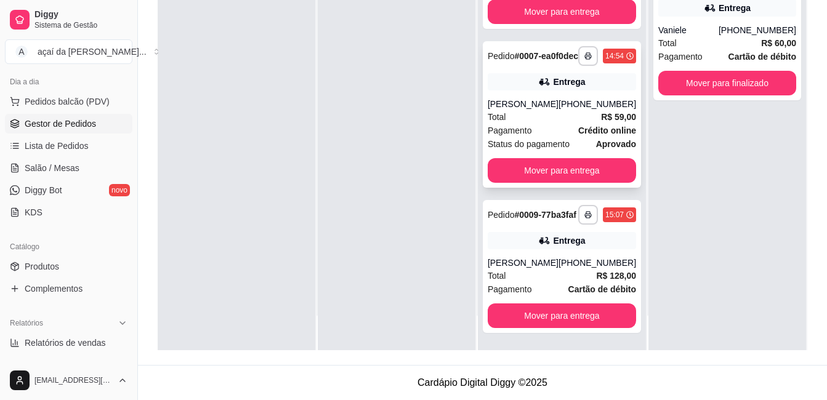
click at [553, 246] on div "Entrega" at bounding box center [569, 241] width 32 height 12
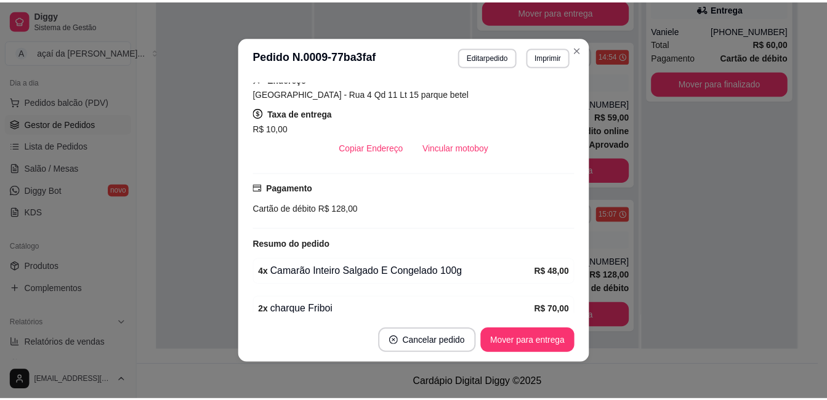
scroll to position [345, 0]
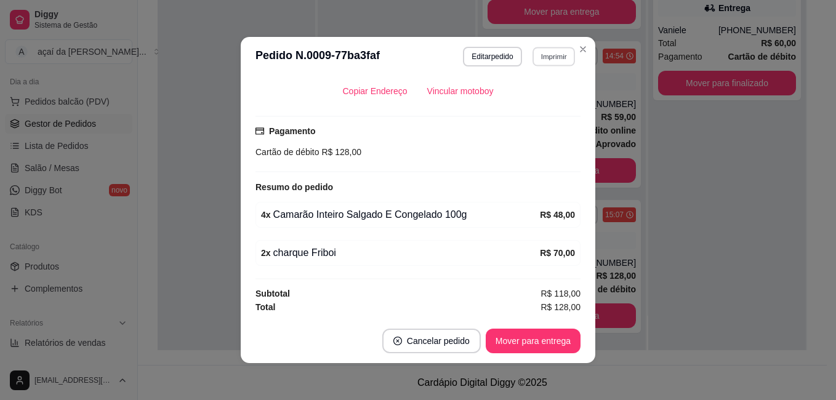
click at [534, 56] on button "Imprimir" at bounding box center [554, 56] width 42 height 19
click at [524, 93] on button "IMPRESSORA" at bounding box center [529, 100] width 86 height 19
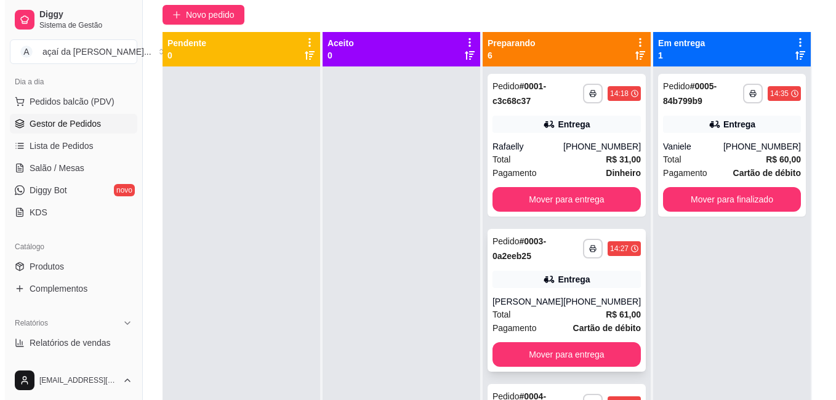
scroll to position [85, 0]
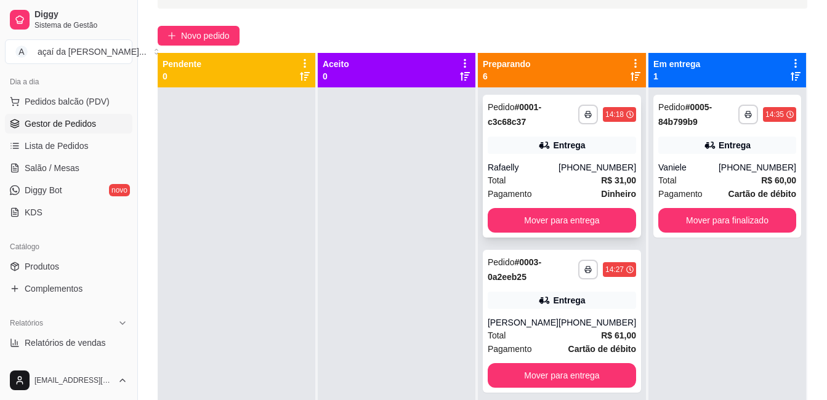
click at [557, 182] on div "Total R$ 31,00" at bounding box center [562, 181] width 148 height 14
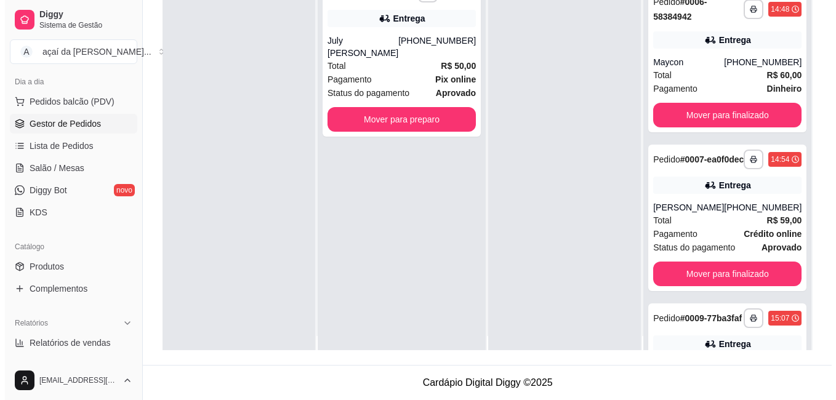
scroll to position [0, 0]
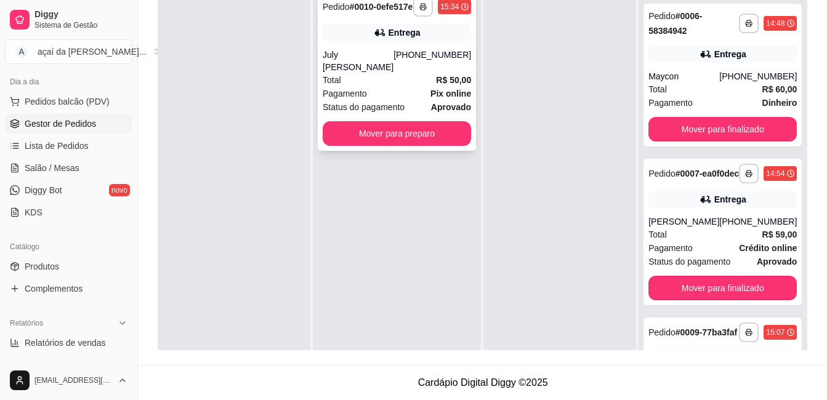
click at [405, 102] on span "Status do pagamento" at bounding box center [364, 107] width 82 height 14
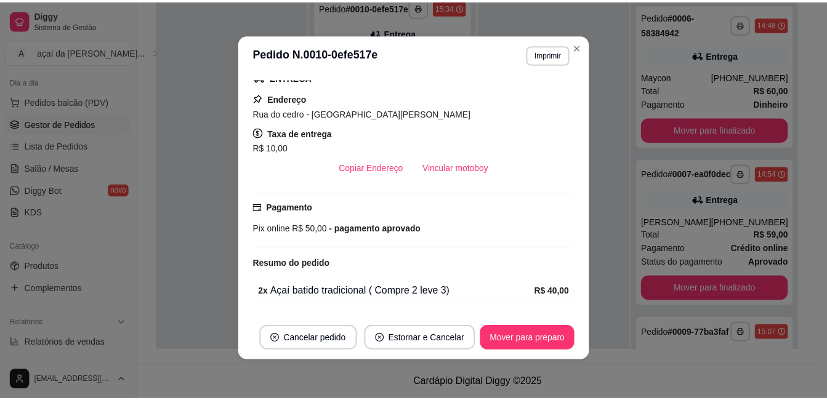
scroll to position [204, 0]
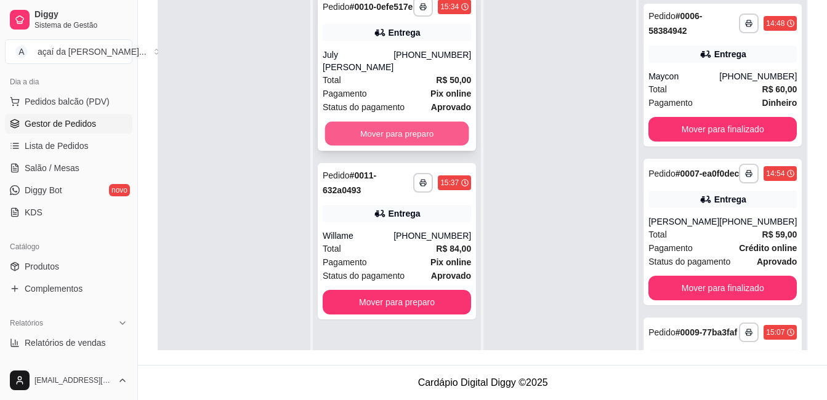
click at [357, 122] on button "Mover para preparo" at bounding box center [397, 134] width 144 height 24
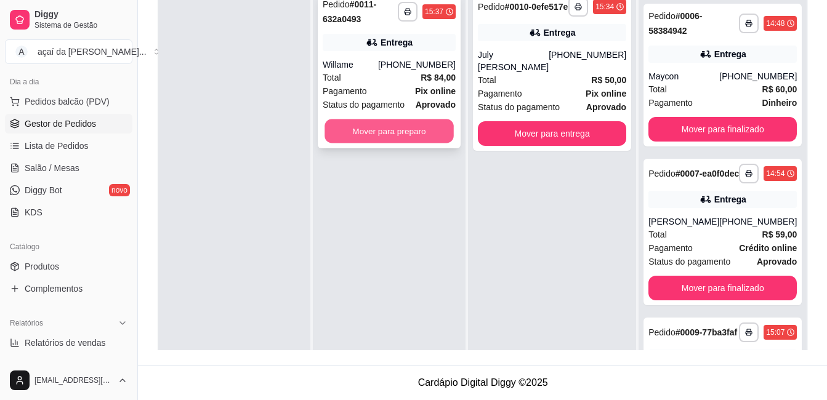
click at [403, 141] on button "Mover para preparo" at bounding box center [389, 131] width 129 height 24
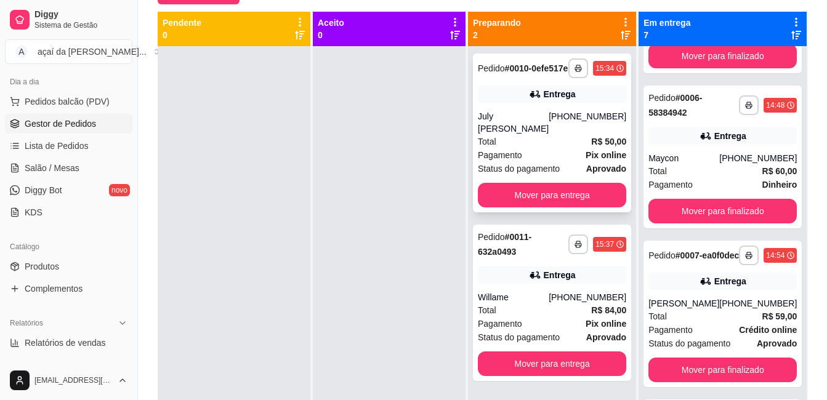
scroll to position [44, 0]
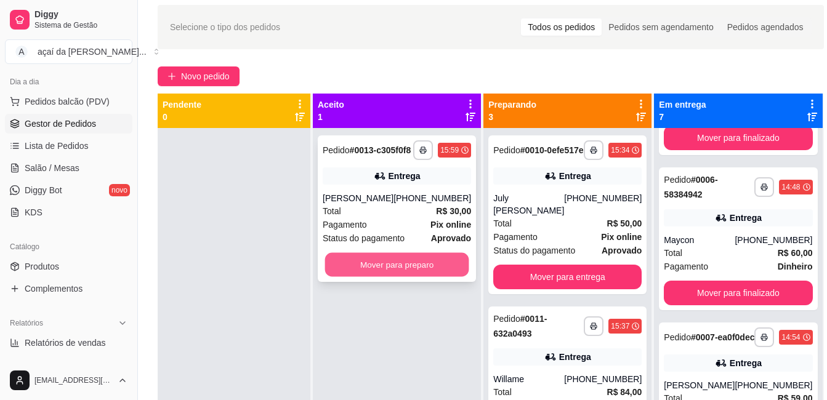
click at [406, 274] on button "Mover para preparo" at bounding box center [397, 265] width 144 height 24
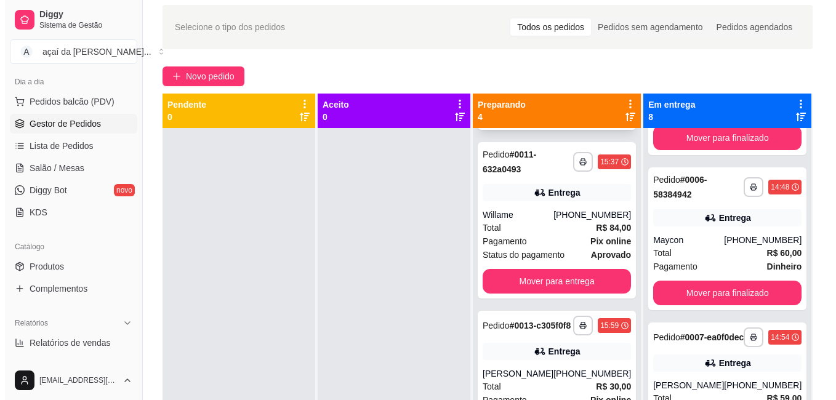
scroll to position [246, 0]
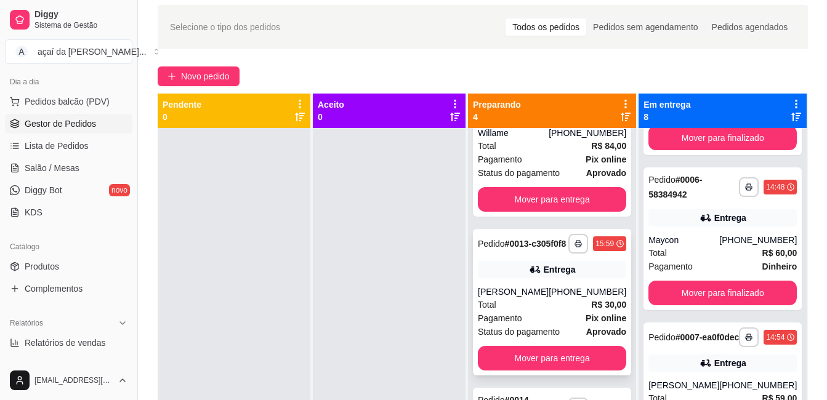
click at [535, 273] on icon at bounding box center [534, 269] width 9 height 7
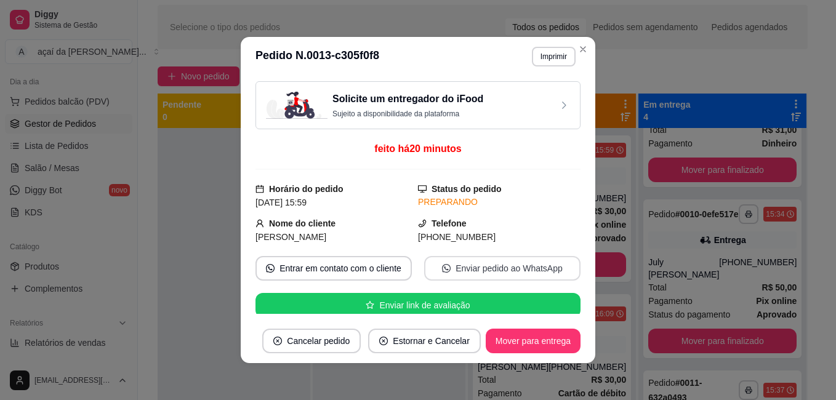
scroll to position [0, 0]
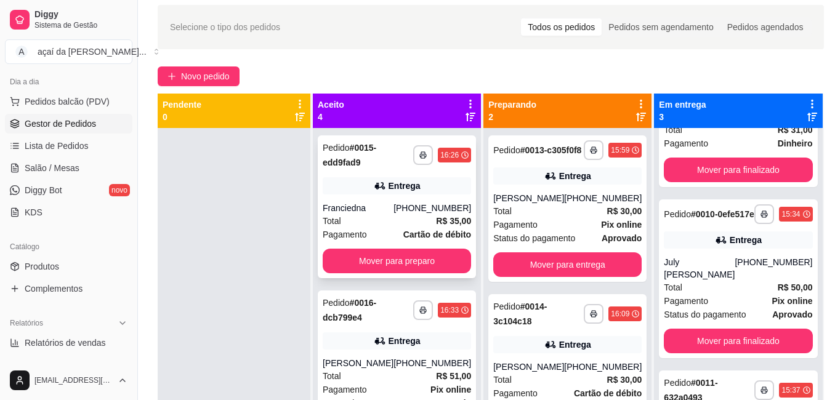
click at [368, 201] on div "**********" at bounding box center [397, 206] width 158 height 143
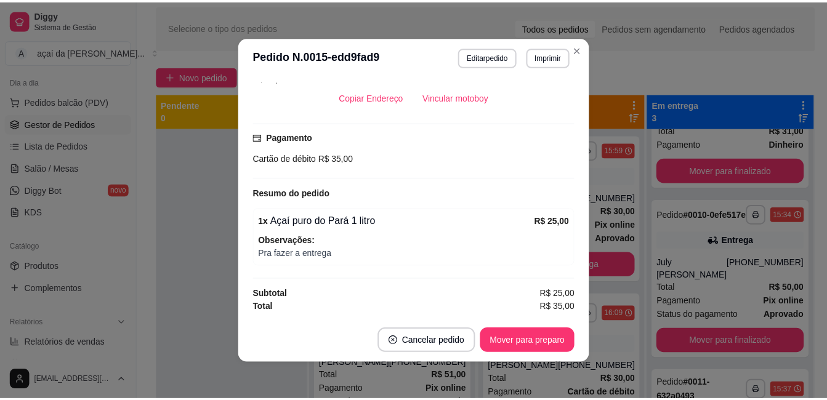
scroll to position [318, 0]
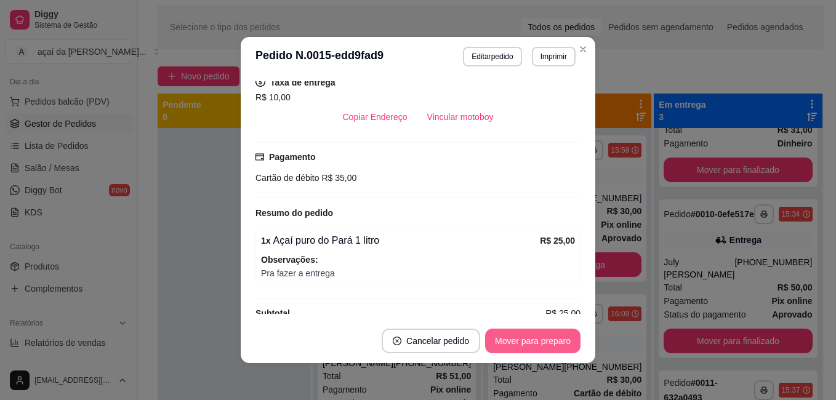
click at [531, 339] on button "Mover para preparo" at bounding box center [532, 341] width 95 height 25
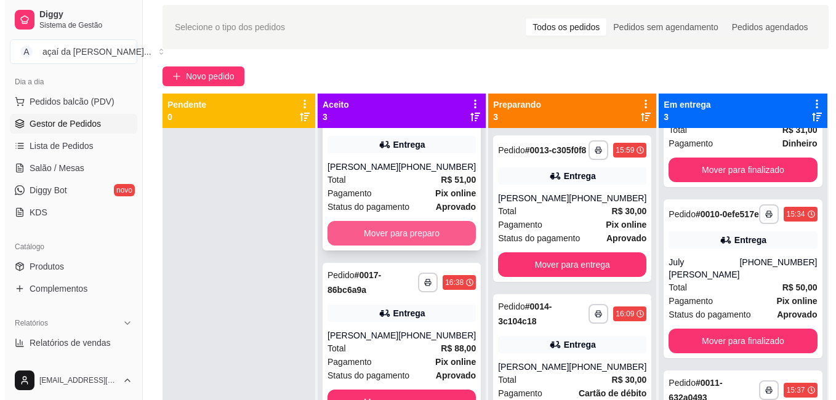
scroll to position [123, 0]
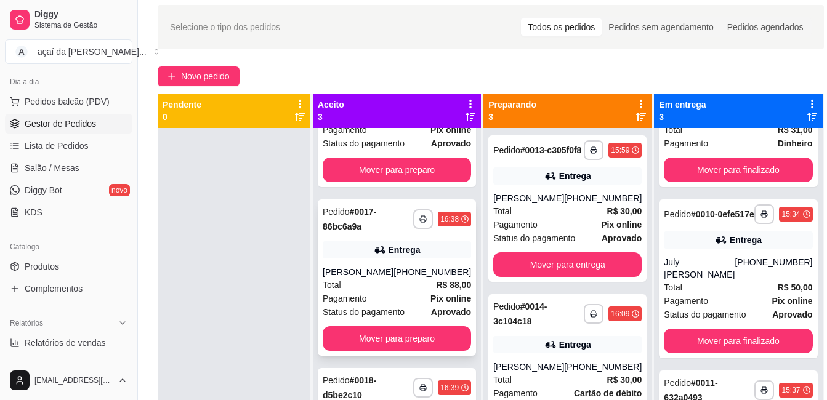
click at [401, 244] on div "Entrega" at bounding box center [405, 250] width 32 height 12
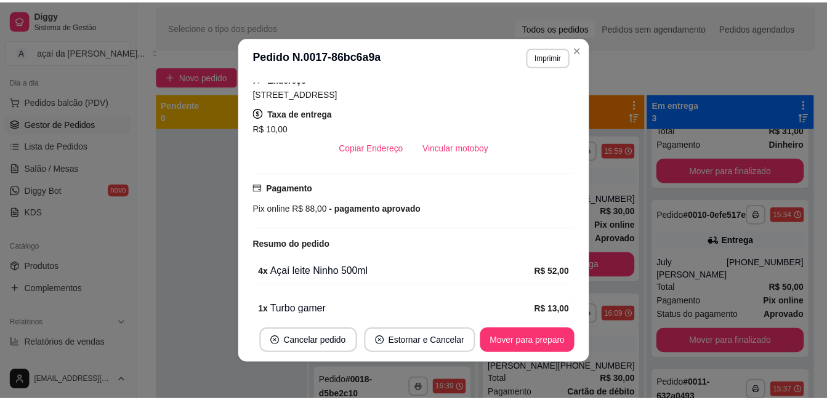
scroll to position [369, 0]
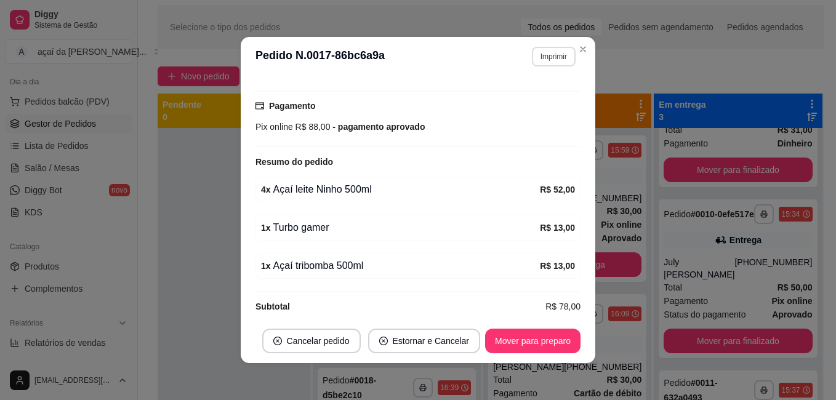
click at [550, 62] on button "Imprimir" at bounding box center [554, 57] width 44 height 20
click at [534, 101] on button "IMPRESSORA" at bounding box center [528, 101] width 89 height 20
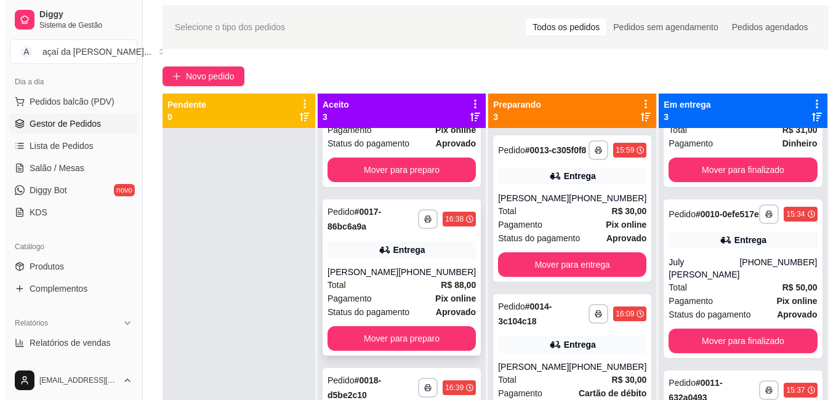
scroll to position [129, 0]
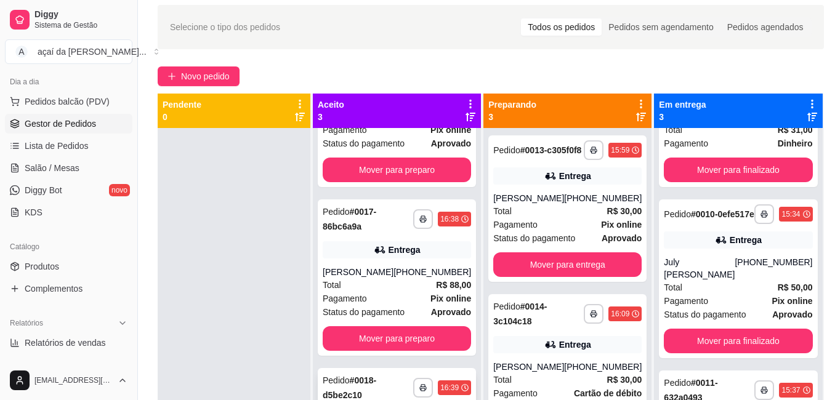
click at [358, 386] on strong "# 0018-d5be2c10" at bounding box center [350, 388] width 54 height 25
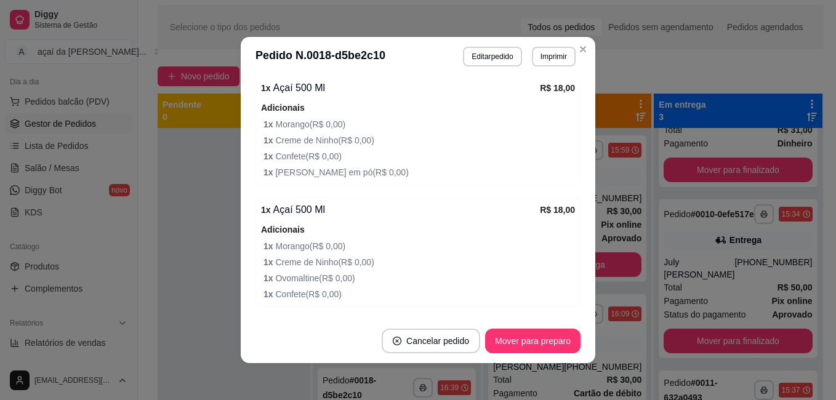
scroll to position [634, 0]
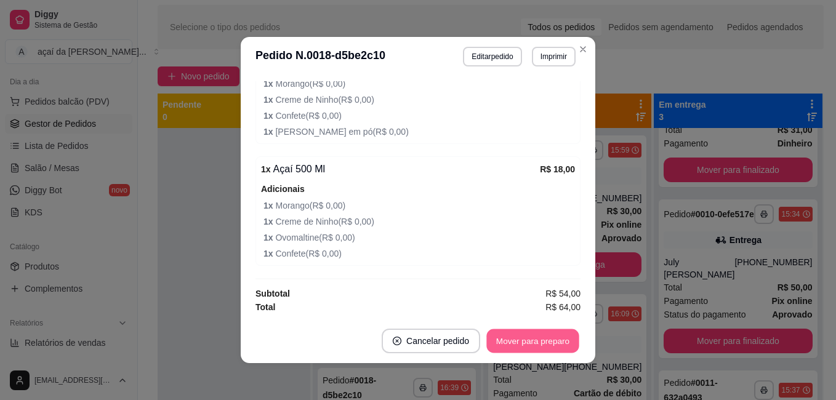
click at [522, 333] on button "Mover para preparo" at bounding box center [532, 341] width 92 height 24
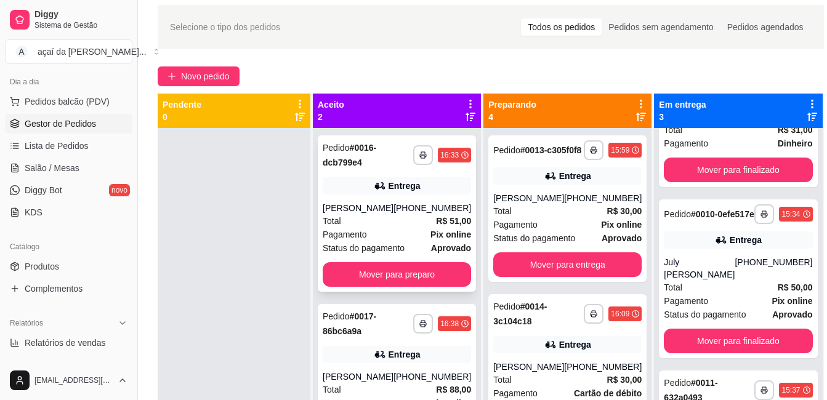
click at [355, 205] on div "[PERSON_NAME]" at bounding box center [358, 208] width 71 height 12
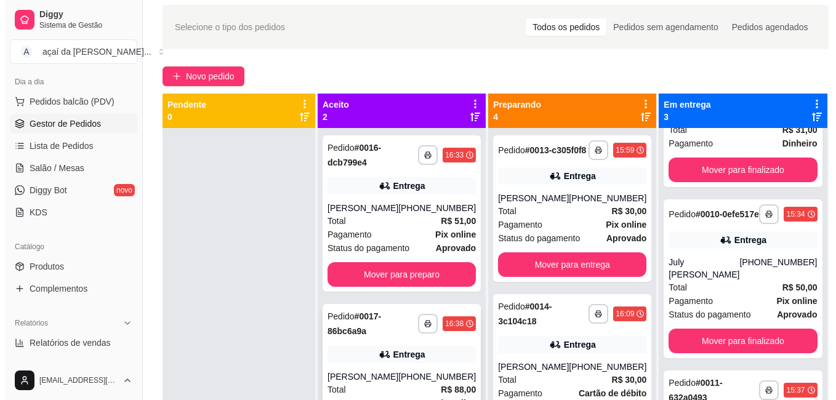
scroll to position [34, 0]
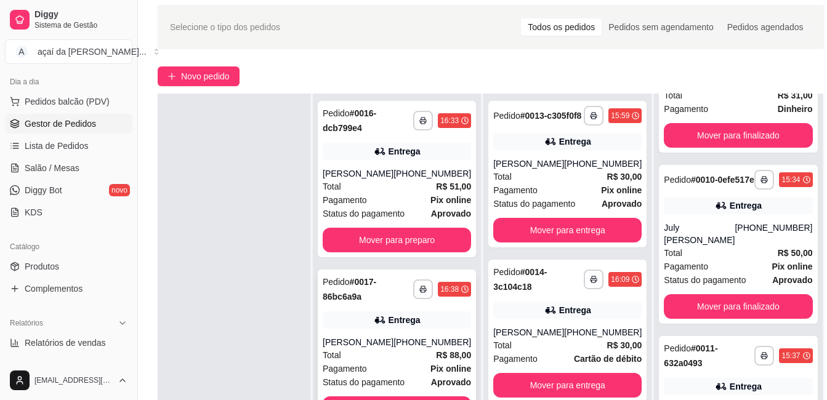
click at [385, 319] on div "**********" at bounding box center [397, 348] width 158 height 156
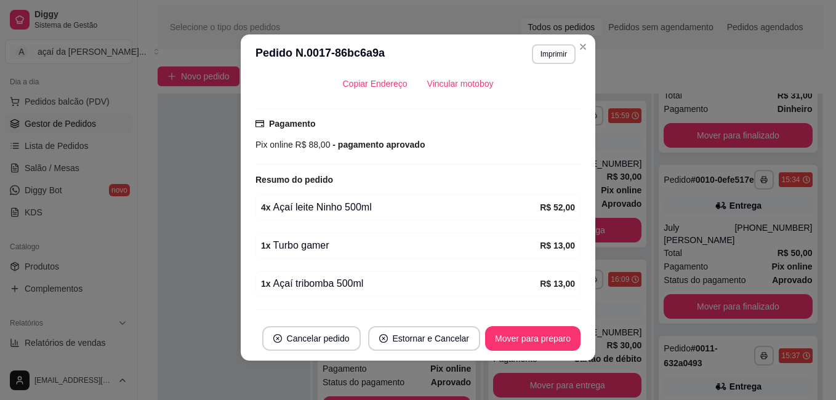
scroll to position [383, 0]
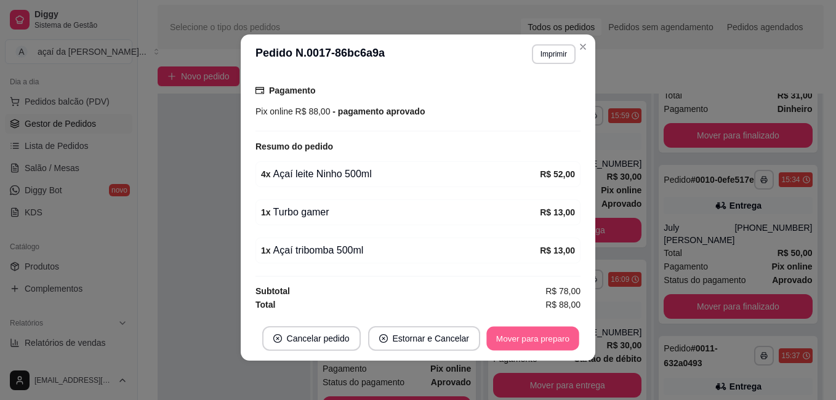
click at [531, 334] on button "Mover para preparo" at bounding box center [532, 339] width 92 height 24
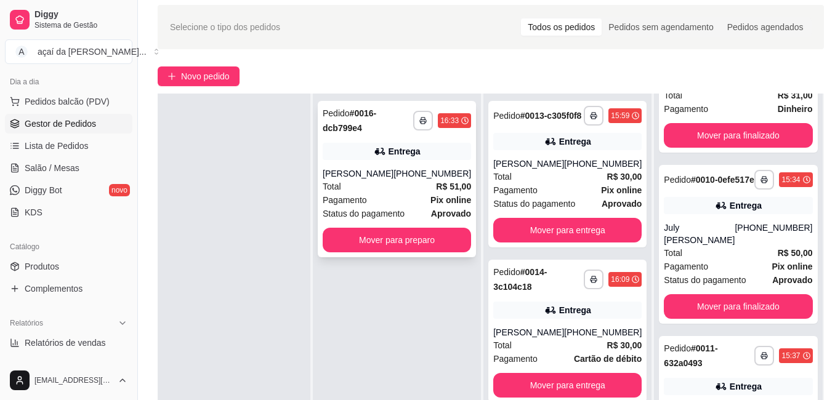
click at [395, 193] on div "Total R$ 51,00" at bounding box center [397, 187] width 148 height 14
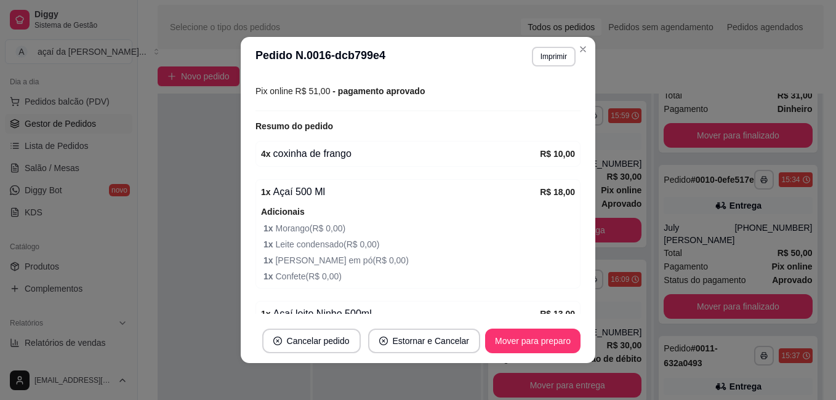
scroll to position [467, 0]
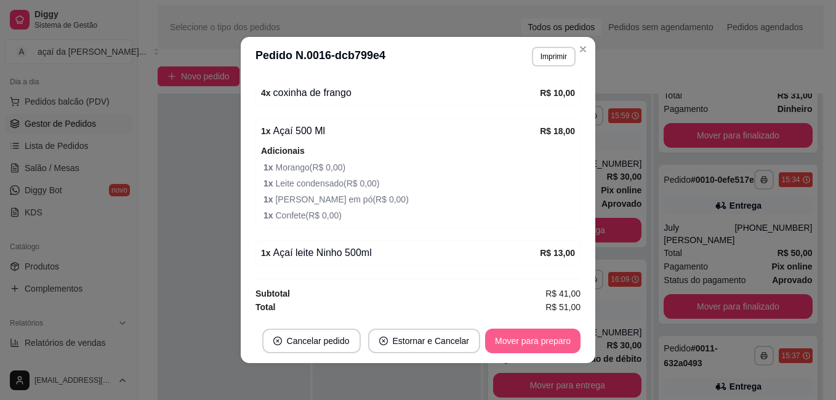
click at [554, 343] on button "Mover para preparo" at bounding box center [532, 341] width 95 height 25
